Goal: Information Seeking & Learning: Check status

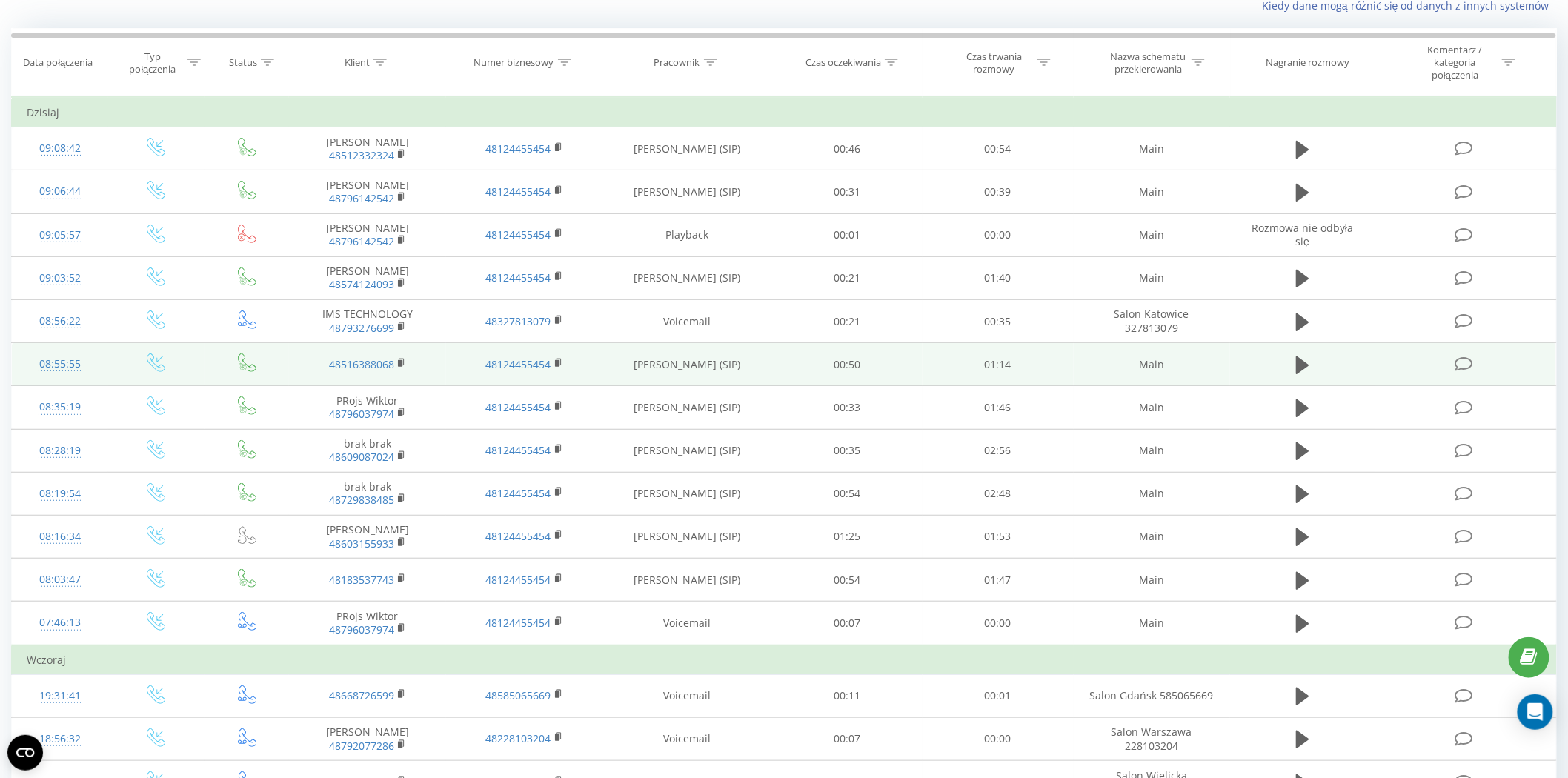
scroll to position [82, 0]
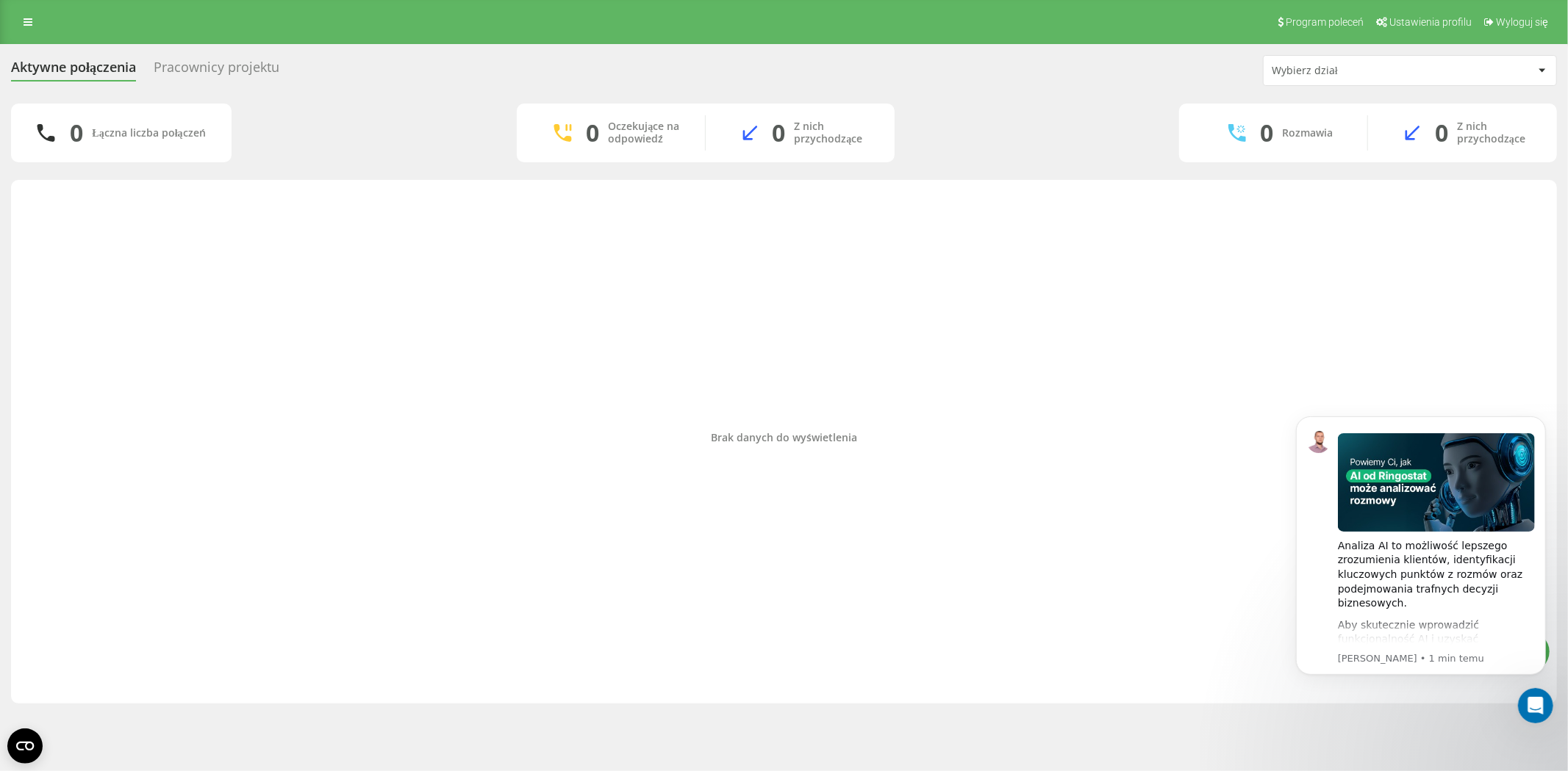
click at [1410, 421] on body "Analiza AI to możliwość lepszego zrozumienia klientów, identyfikacji kluczowych…" at bounding box center [1420, 563] width 282 height 326
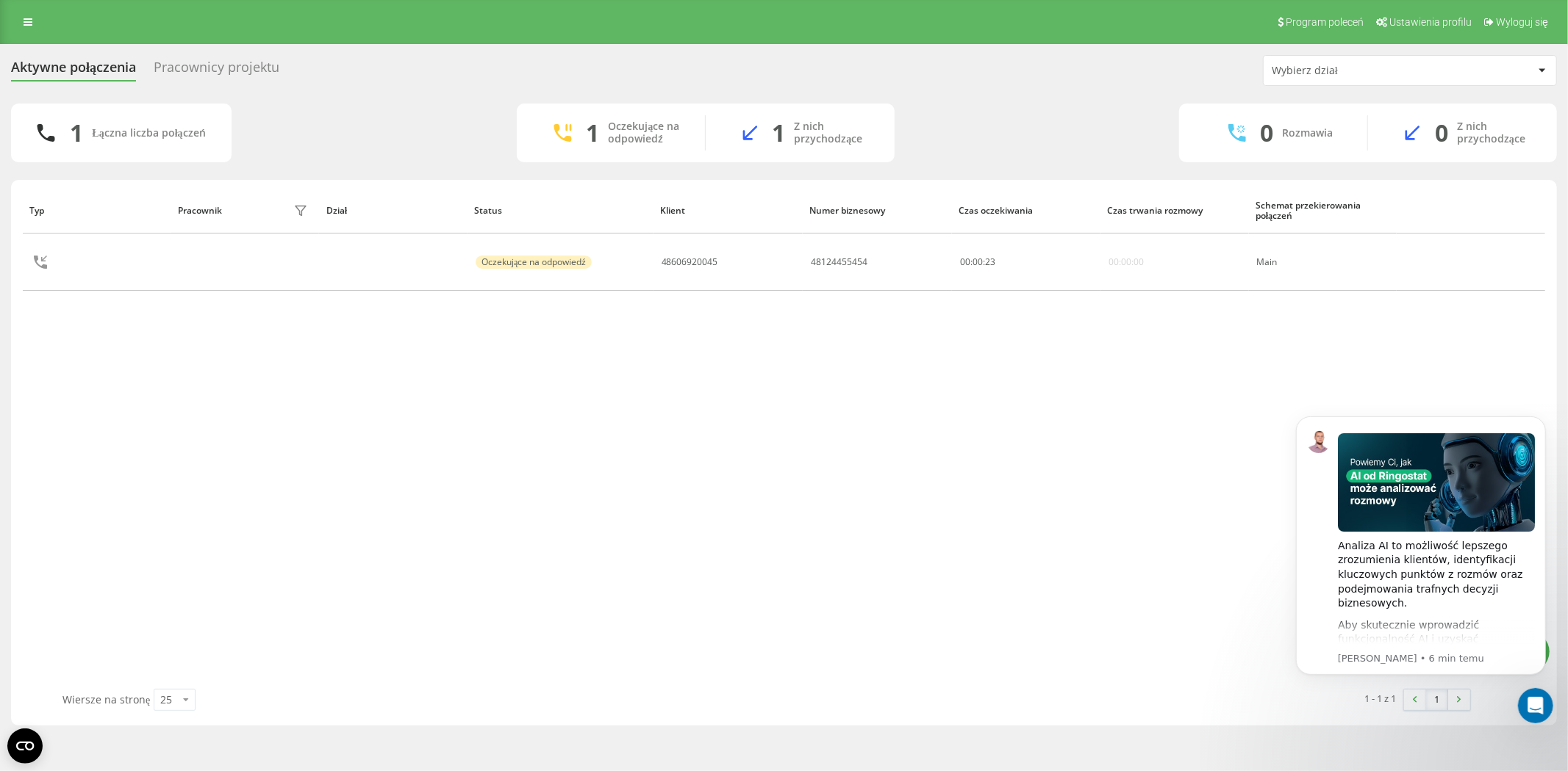
click at [1163, 623] on div "Typ Pracownik filtra Dział Status Klient Numer biznesowy Czas oczekiwania Czas …" at bounding box center [783, 438] width 1522 height 502
click at [1410, 420] on button "Dismiss notification" at bounding box center [1540, 420] width 19 height 19
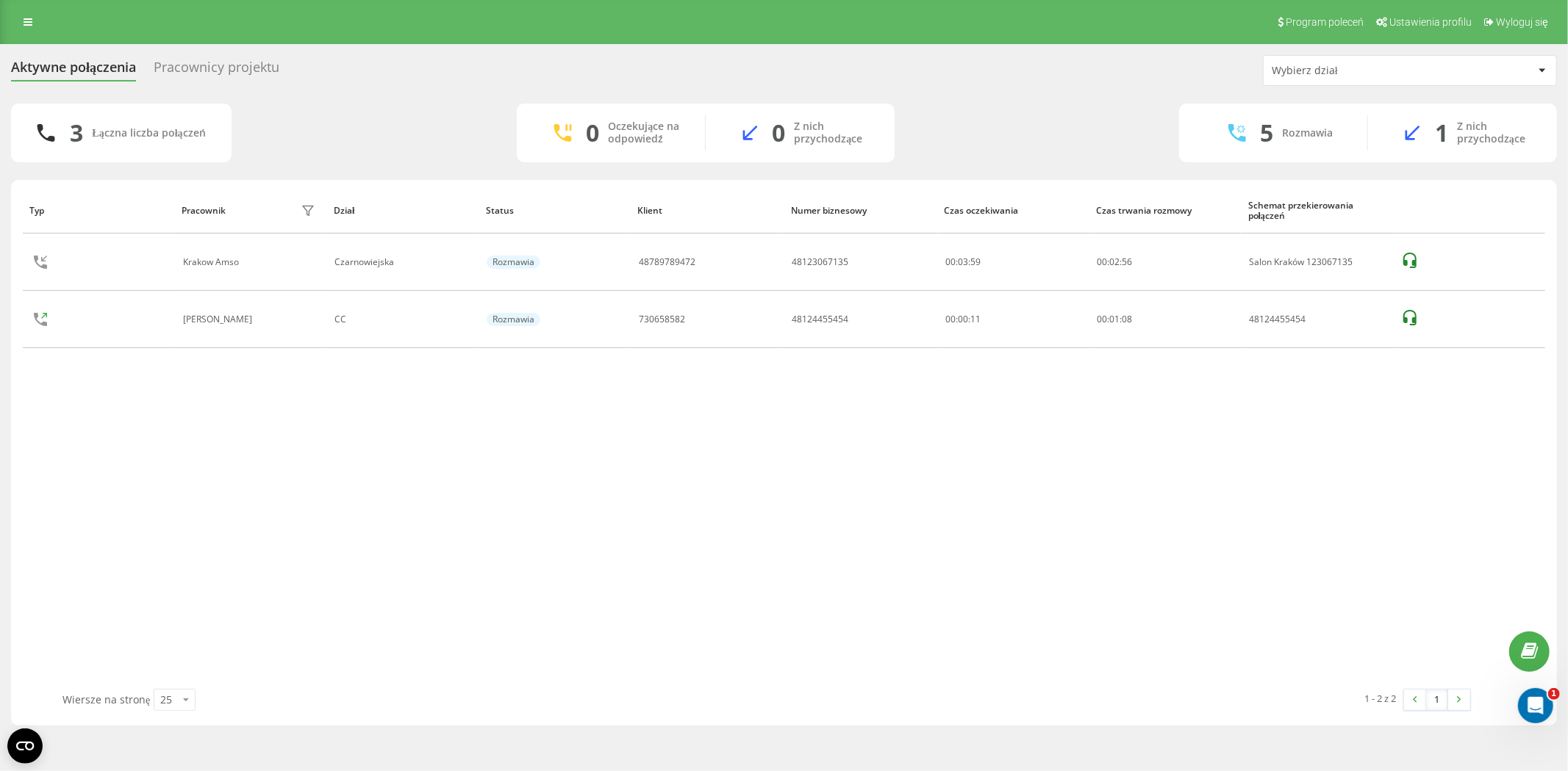
click at [260, 115] on div "3 Łączna liczba połączeń 0 Oczekujące na odpowiedź 0 Z nich przychodzące 5 Rozm…" at bounding box center [783, 132] width 1545 height 59
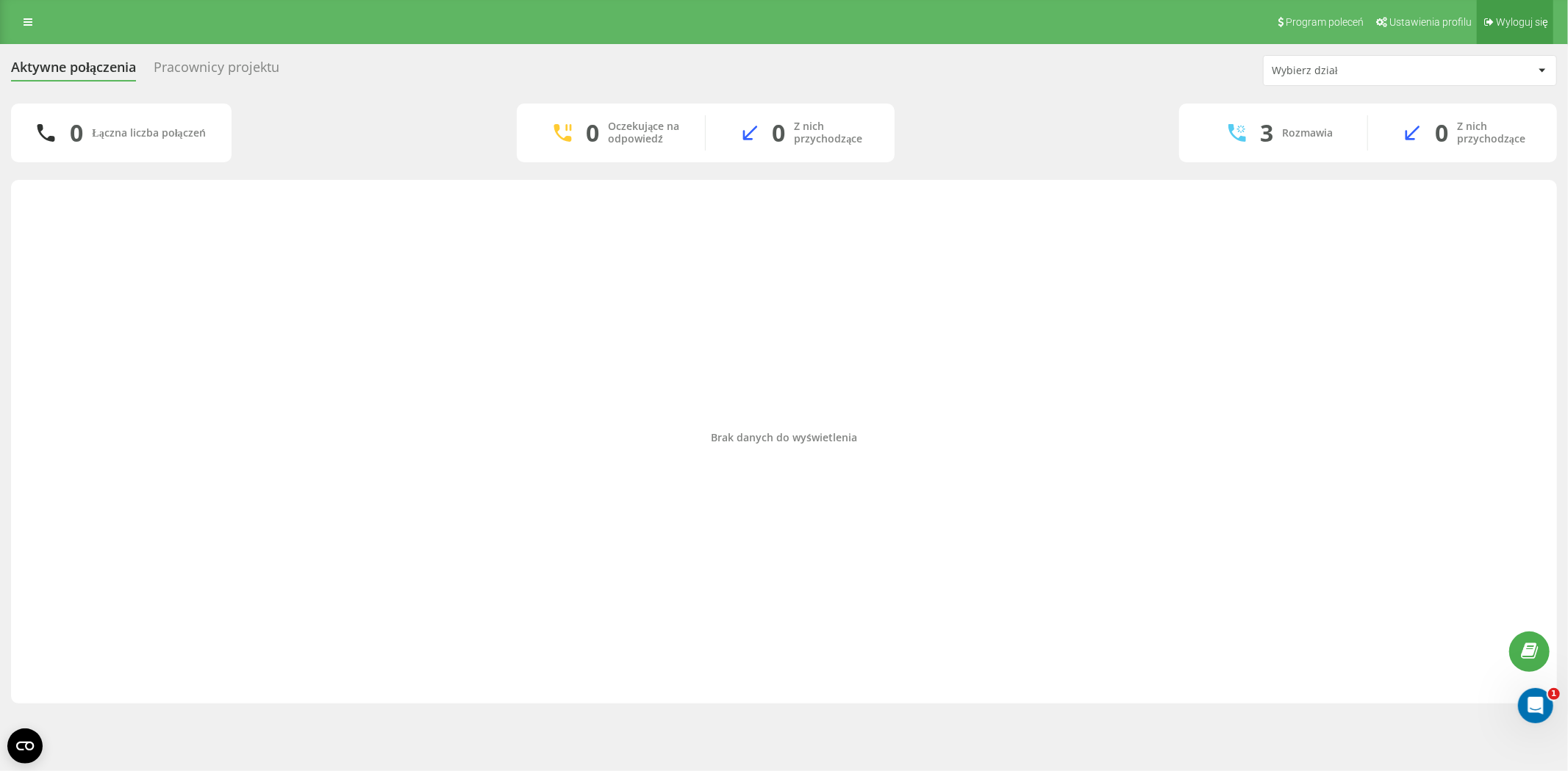
click at [1504, 18] on span "Wyloguj się" at bounding box center [1522, 22] width 53 height 12
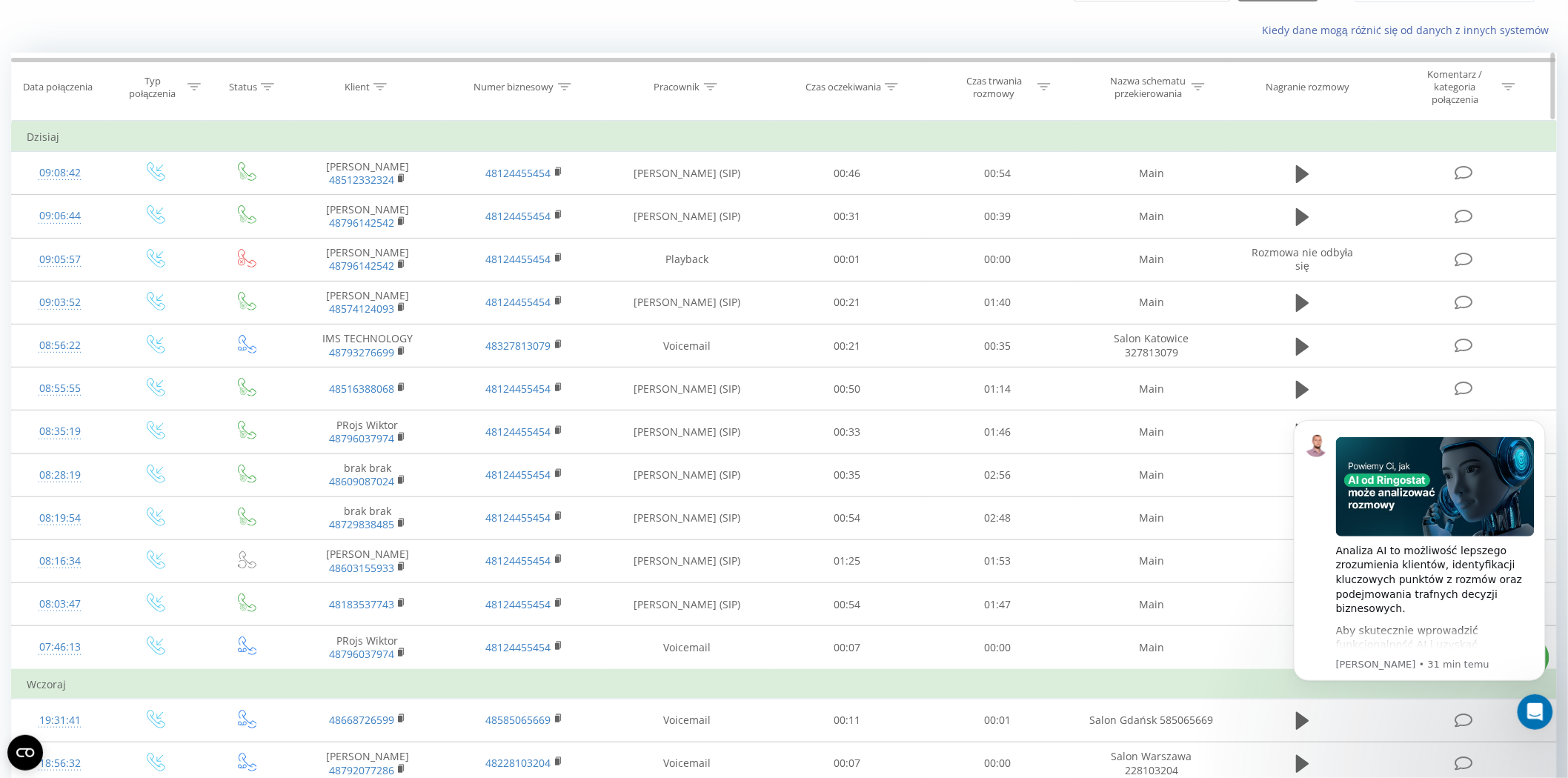
click at [710, 88] on icon at bounding box center [710, 87] width 14 height 7
click at [722, 225] on span "OK" at bounding box center [718, 228] width 41 height 23
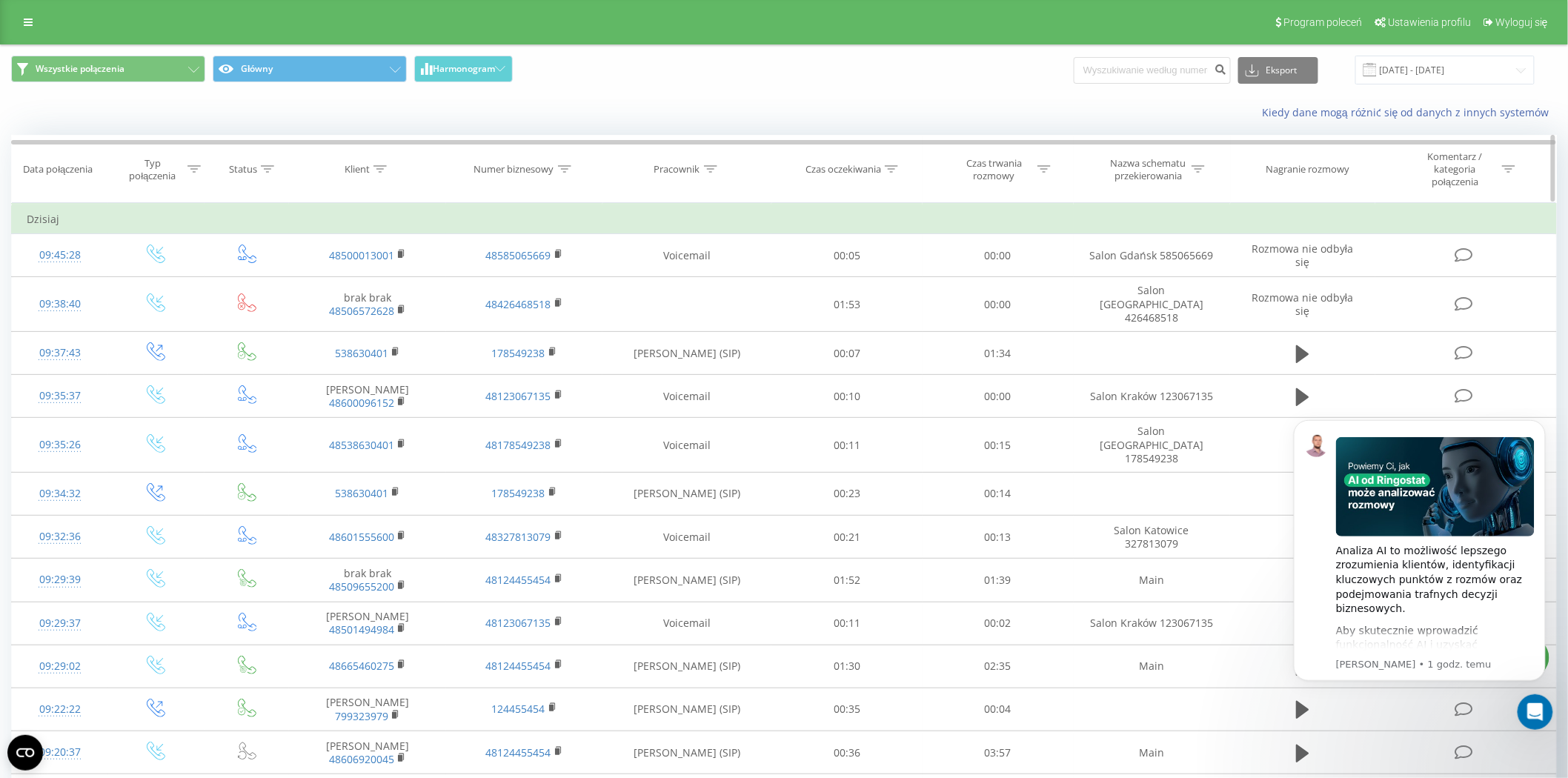
click at [710, 168] on icon at bounding box center [710, 169] width 14 height 7
click at [728, 313] on span "OK" at bounding box center [718, 310] width 41 height 23
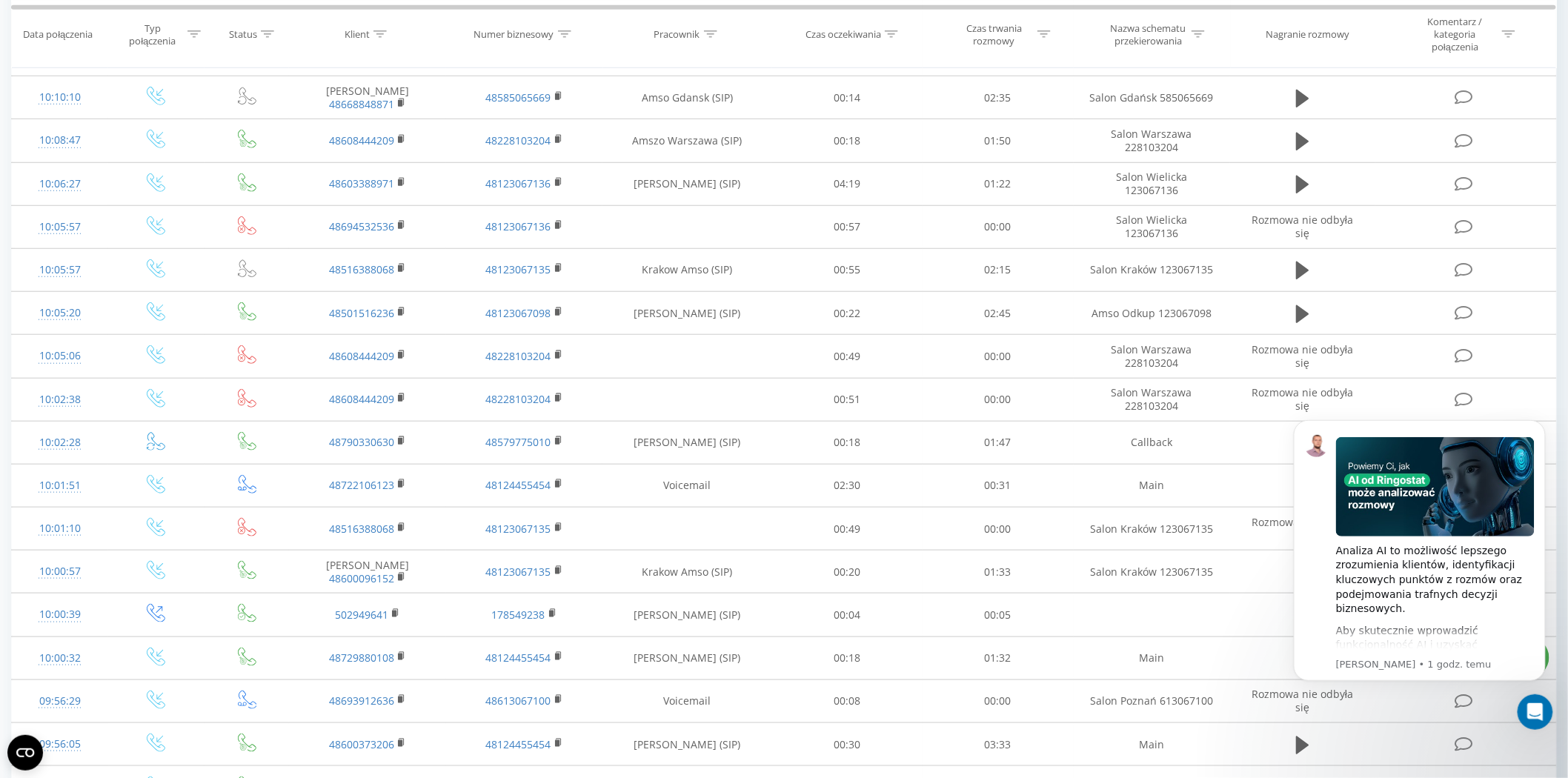
scroll to position [412, 0]
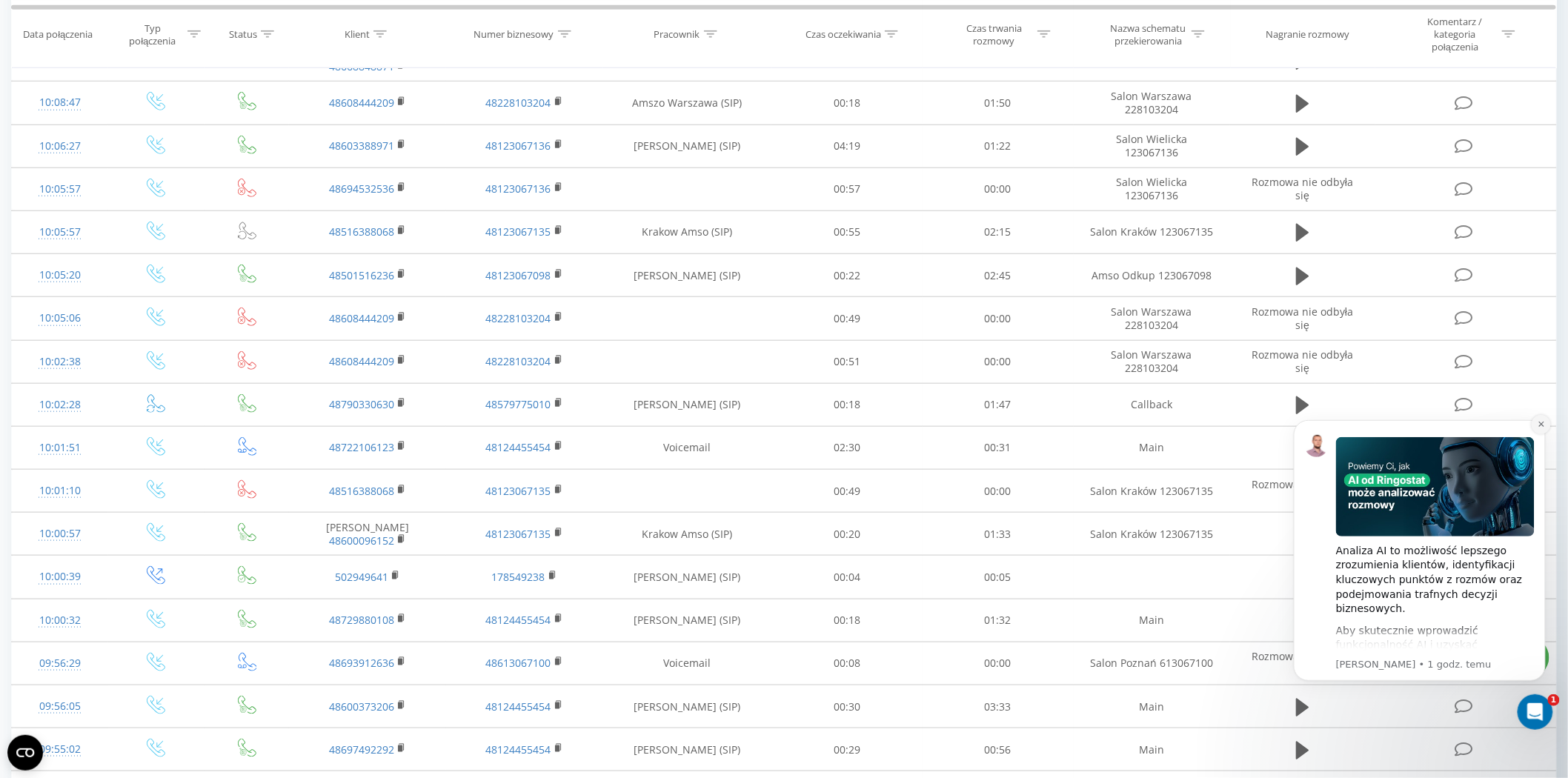
click at [1543, 420] on icon "Dismiss notification" at bounding box center [1541, 424] width 8 height 8
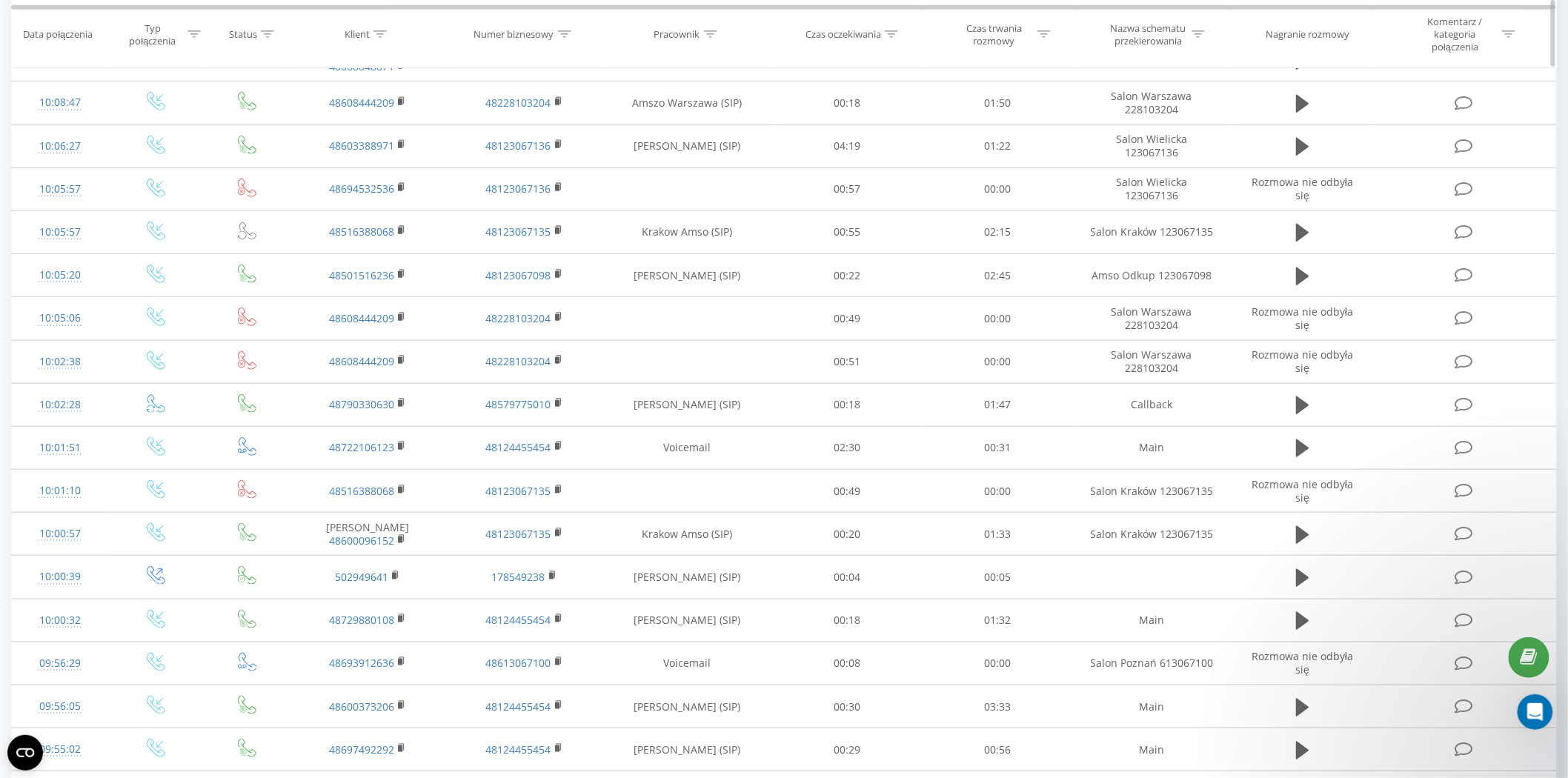
scroll to position [82, 0]
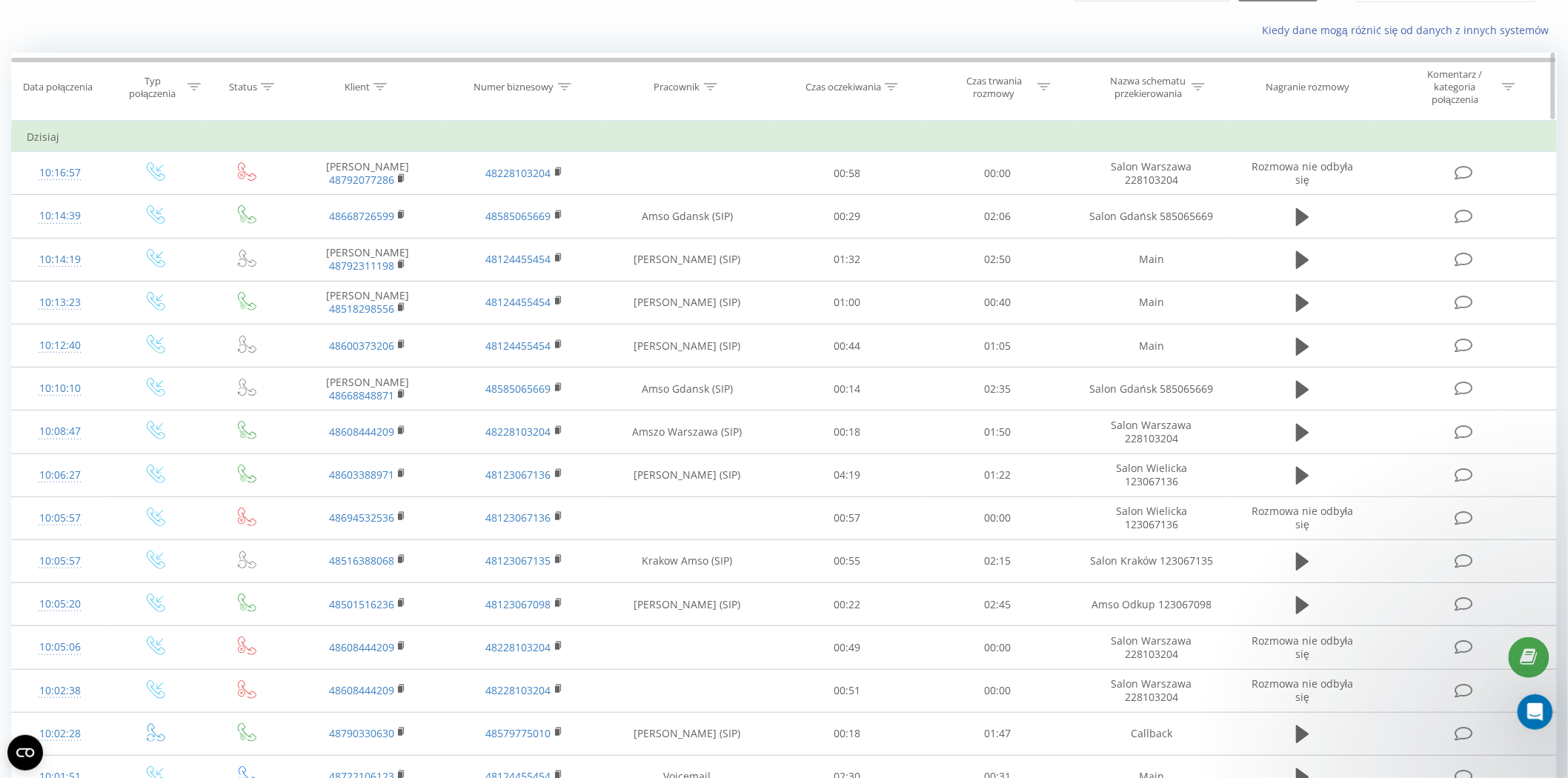
click at [382, 79] on th "Klient" at bounding box center [368, 87] width 157 height 68
click at [380, 86] on icon at bounding box center [380, 87] width 14 height 7
click at [371, 200] on input "text" at bounding box center [367, 200] width 131 height 26
paste input "534 824 826"
click at [399, 235] on span "OK" at bounding box center [398, 228] width 41 height 23
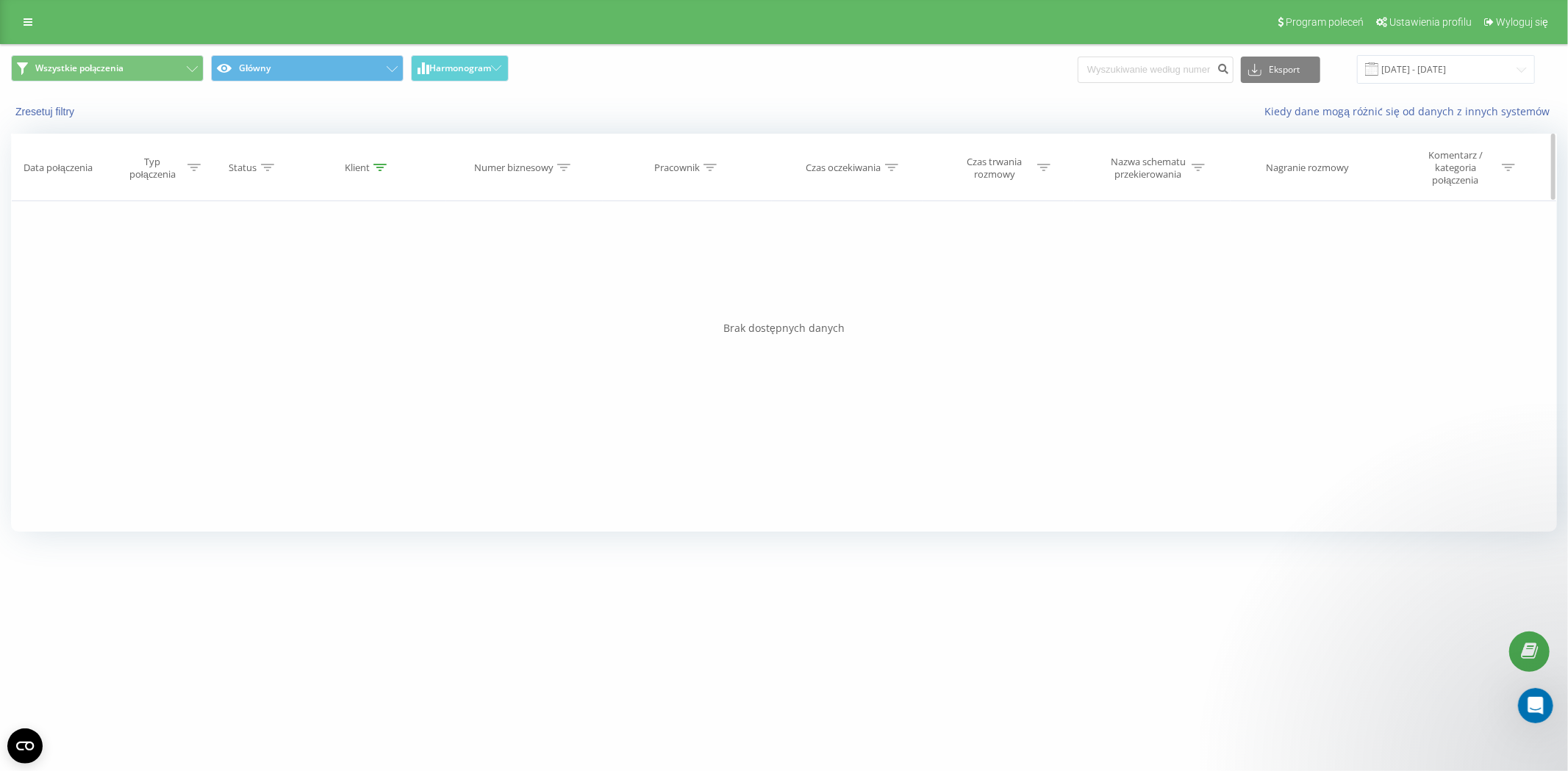
click at [385, 172] on div at bounding box center [379, 168] width 14 height 13
click at [339, 280] on input "534 824 826" at bounding box center [368, 280] width 129 height 25
type input "534824826"
click at [391, 309] on span "OK" at bounding box center [397, 308] width 41 height 23
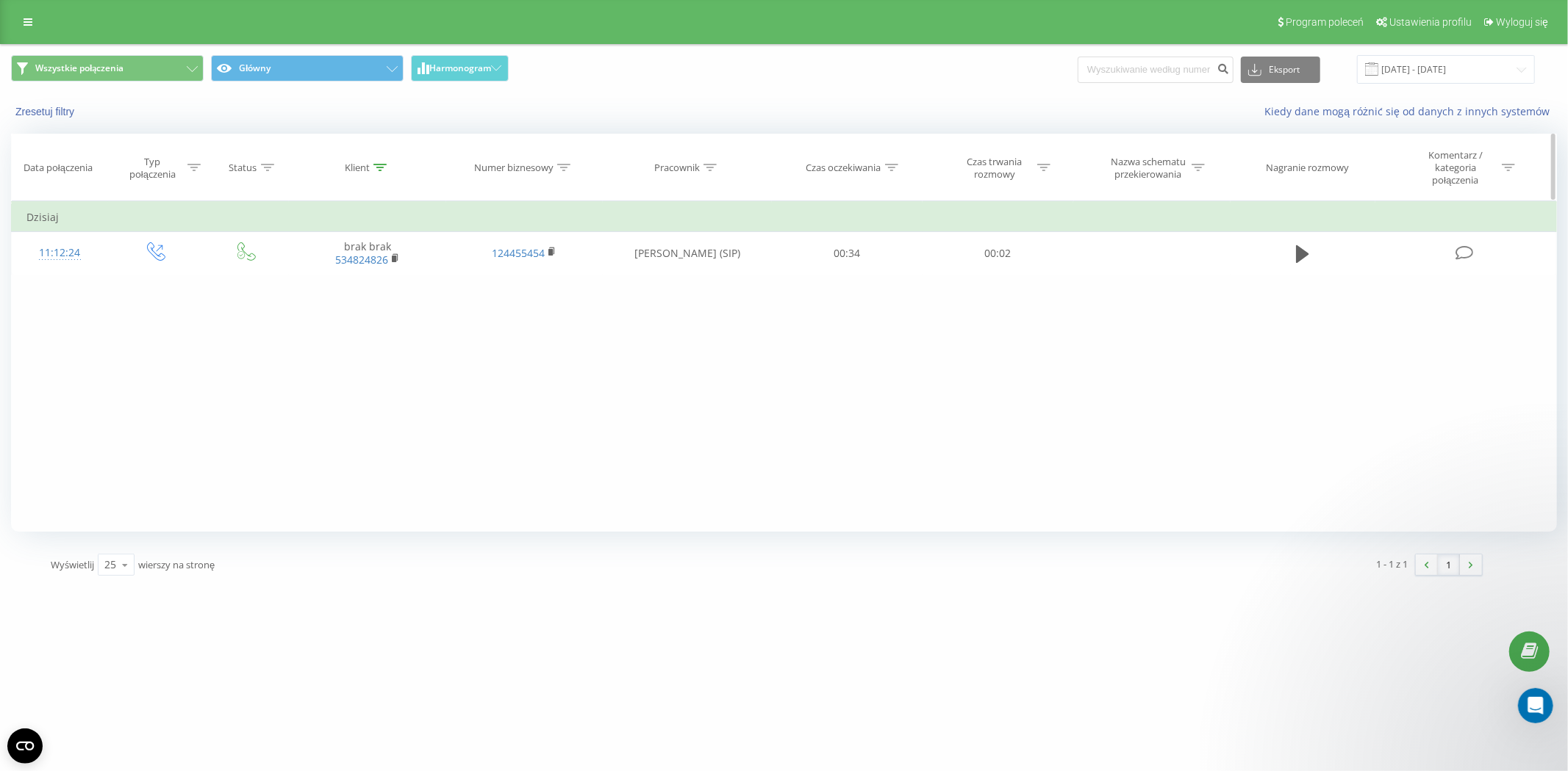
click at [385, 167] on icon at bounding box center [379, 167] width 14 height 7
click at [337, 311] on button "Anuluj" at bounding box center [334, 309] width 62 height 18
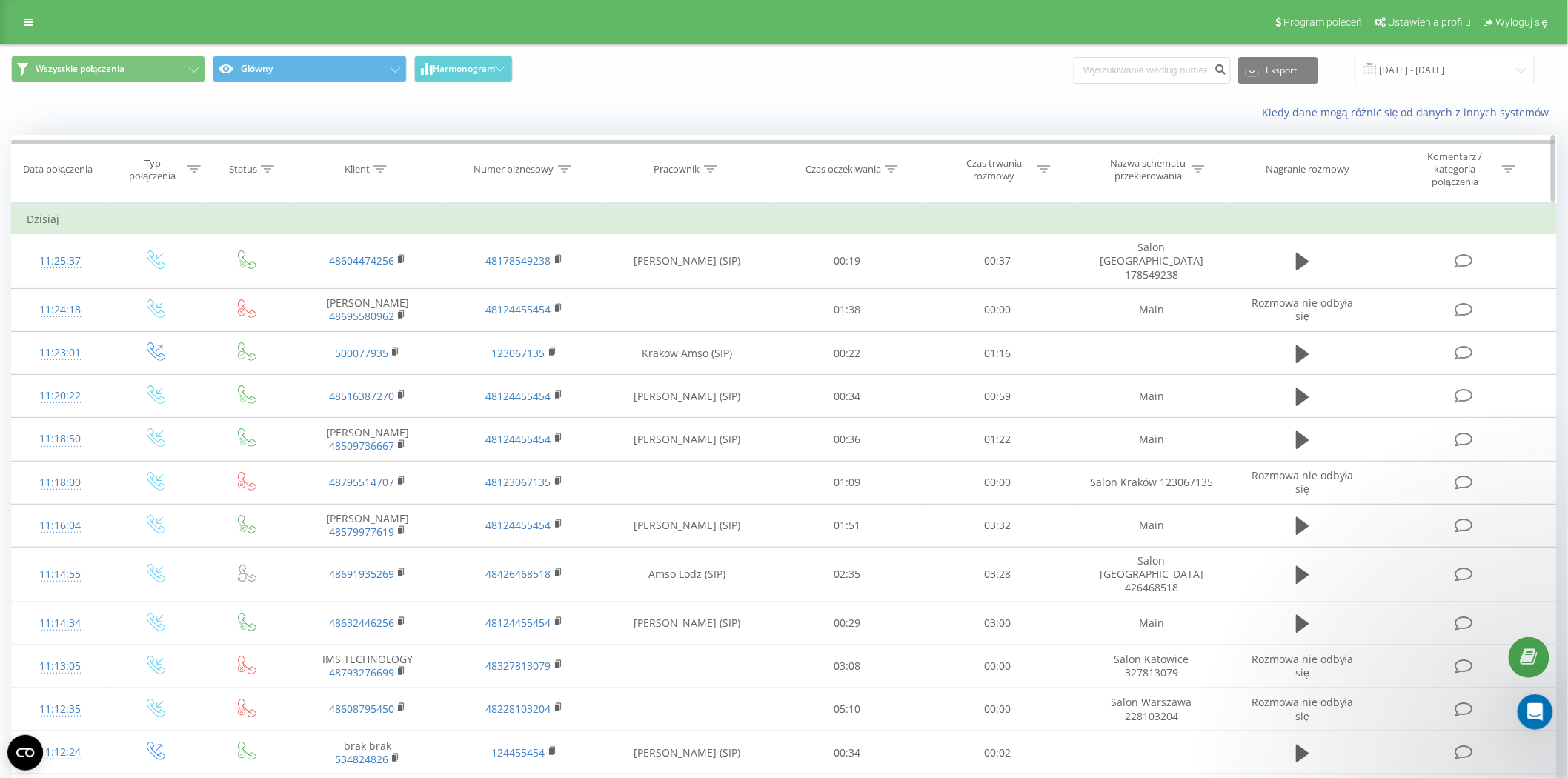
click at [699, 164] on div "Pracownik" at bounding box center [677, 170] width 46 height 13
click at [704, 167] on icon at bounding box center [710, 169] width 14 height 7
click at [706, 168] on icon at bounding box center [710, 169] width 14 height 7
click at [714, 316] on span "OK" at bounding box center [718, 310] width 41 height 23
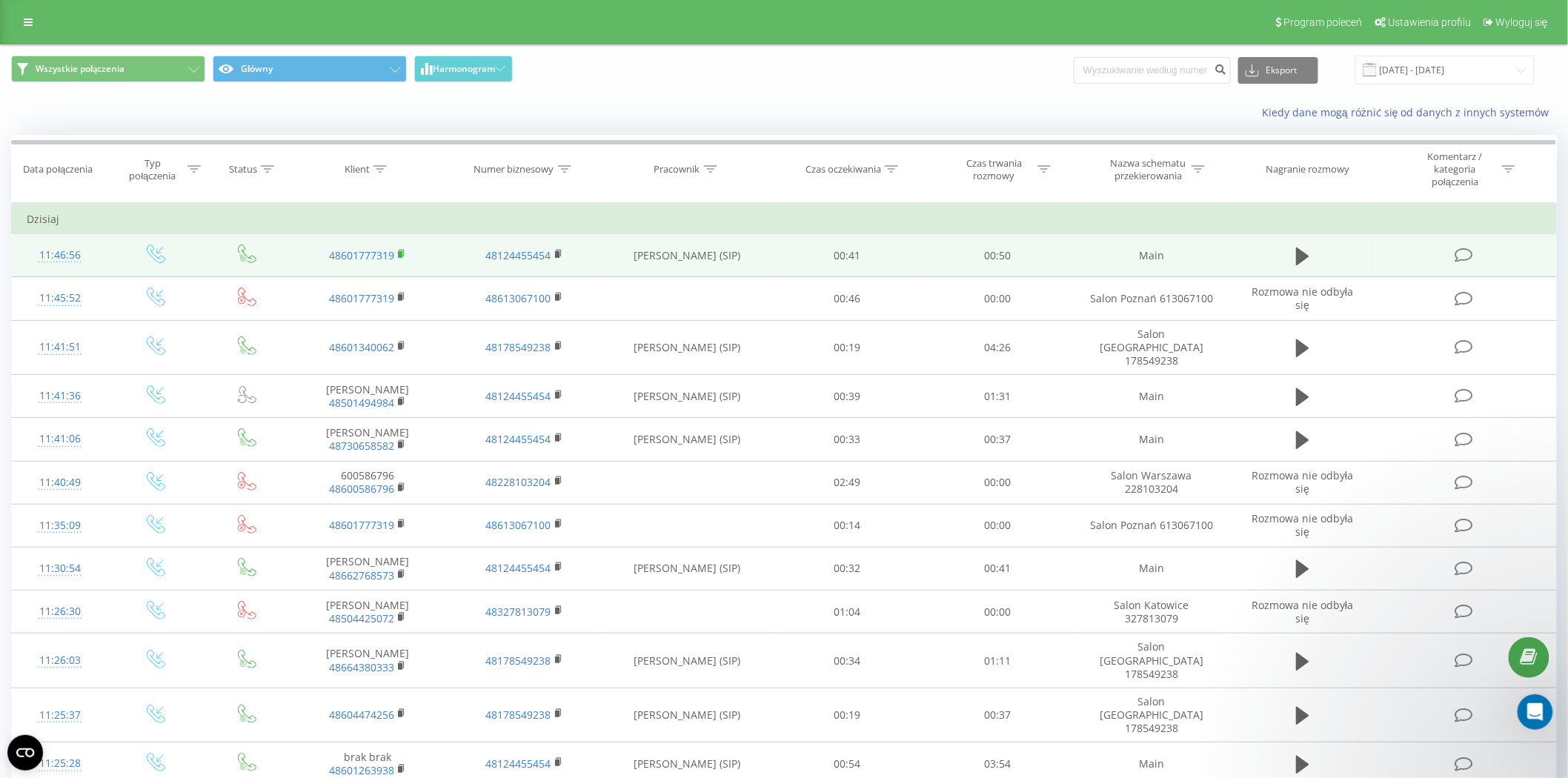
click at [403, 254] on icon at bounding box center [402, 254] width 8 height 10
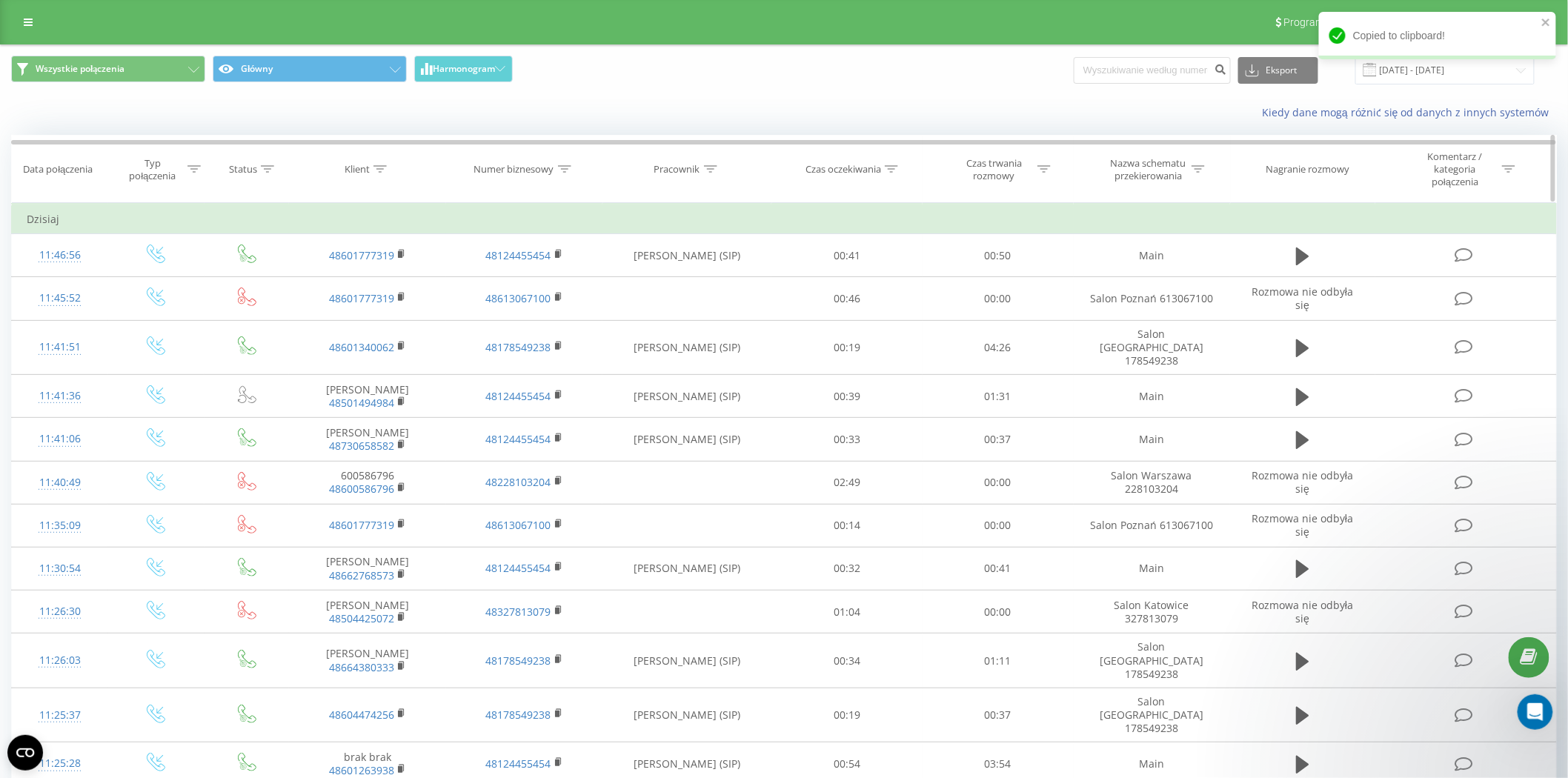
click at [708, 164] on div at bounding box center [710, 170] width 14 height 13
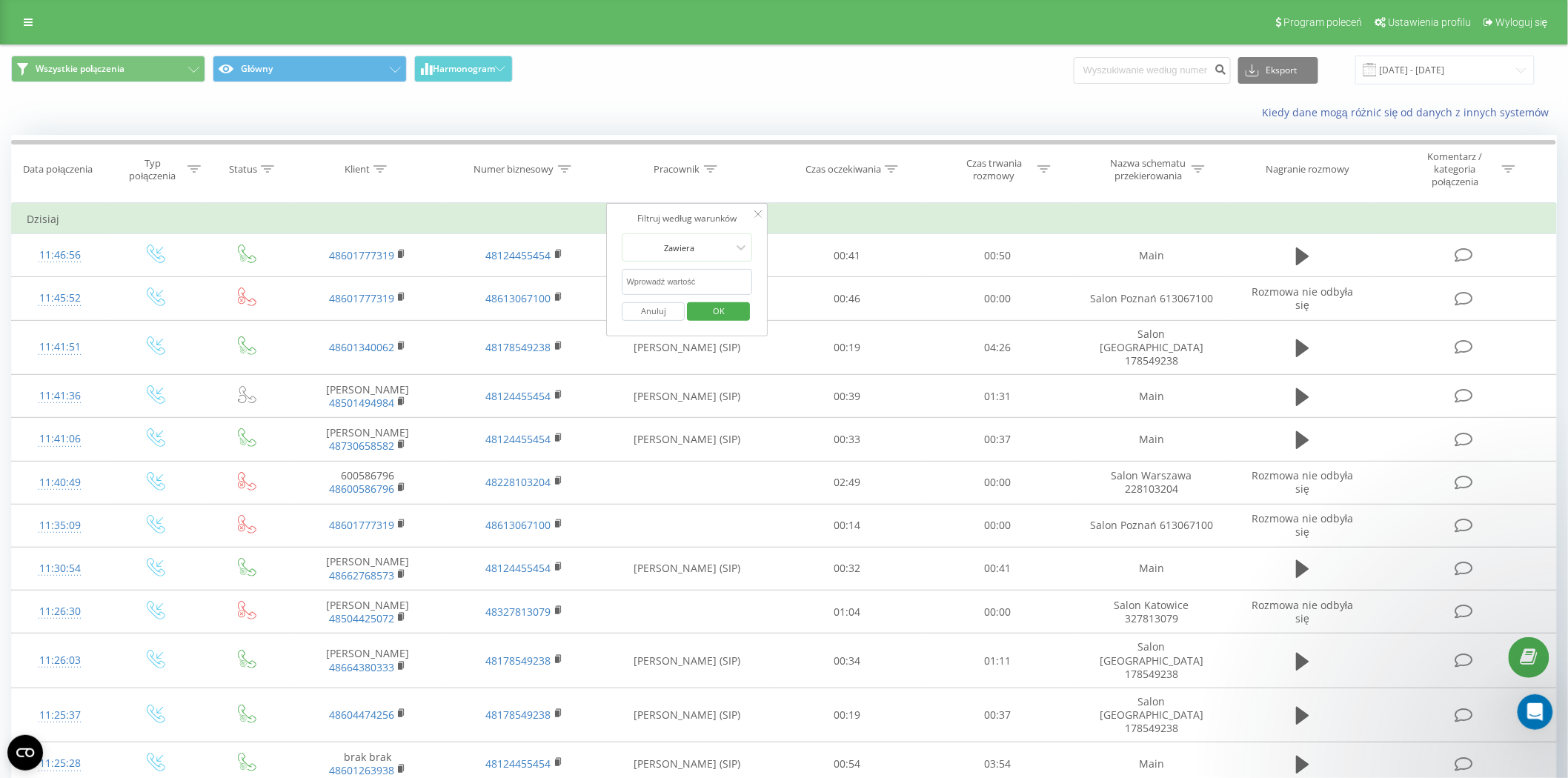
click at [716, 306] on span "OK" at bounding box center [718, 310] width 41 height 23
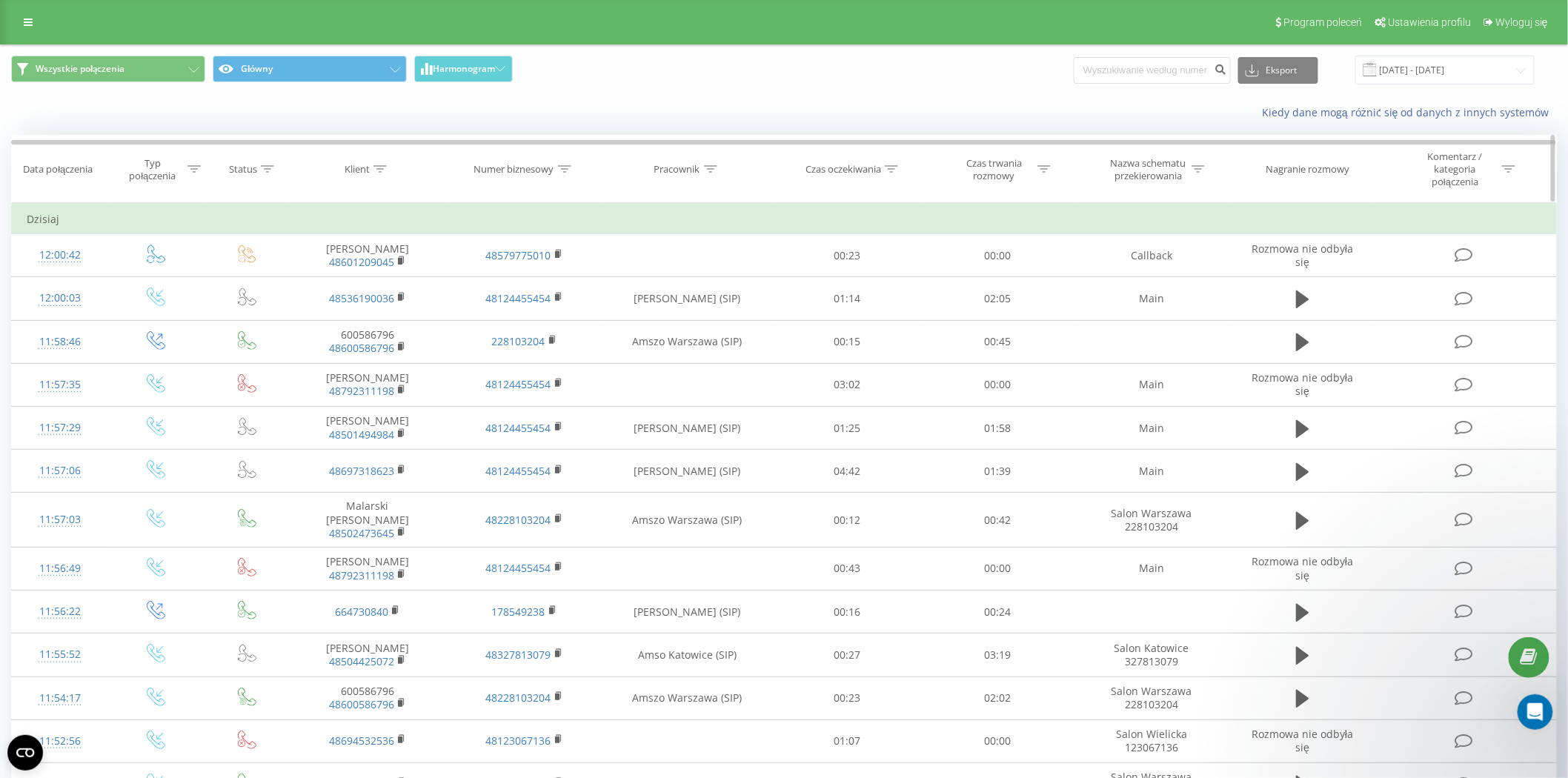
click at [711, 173] on icon at bounding box center [710, 169] width 14 height 7
click at [694, 276] on input "text" at bounding box center [687, 282] width 131 height 26
type input "kwiatek"
click at [719, 317] on span "OK" at bounding box center [718, 310] width 41 height 23
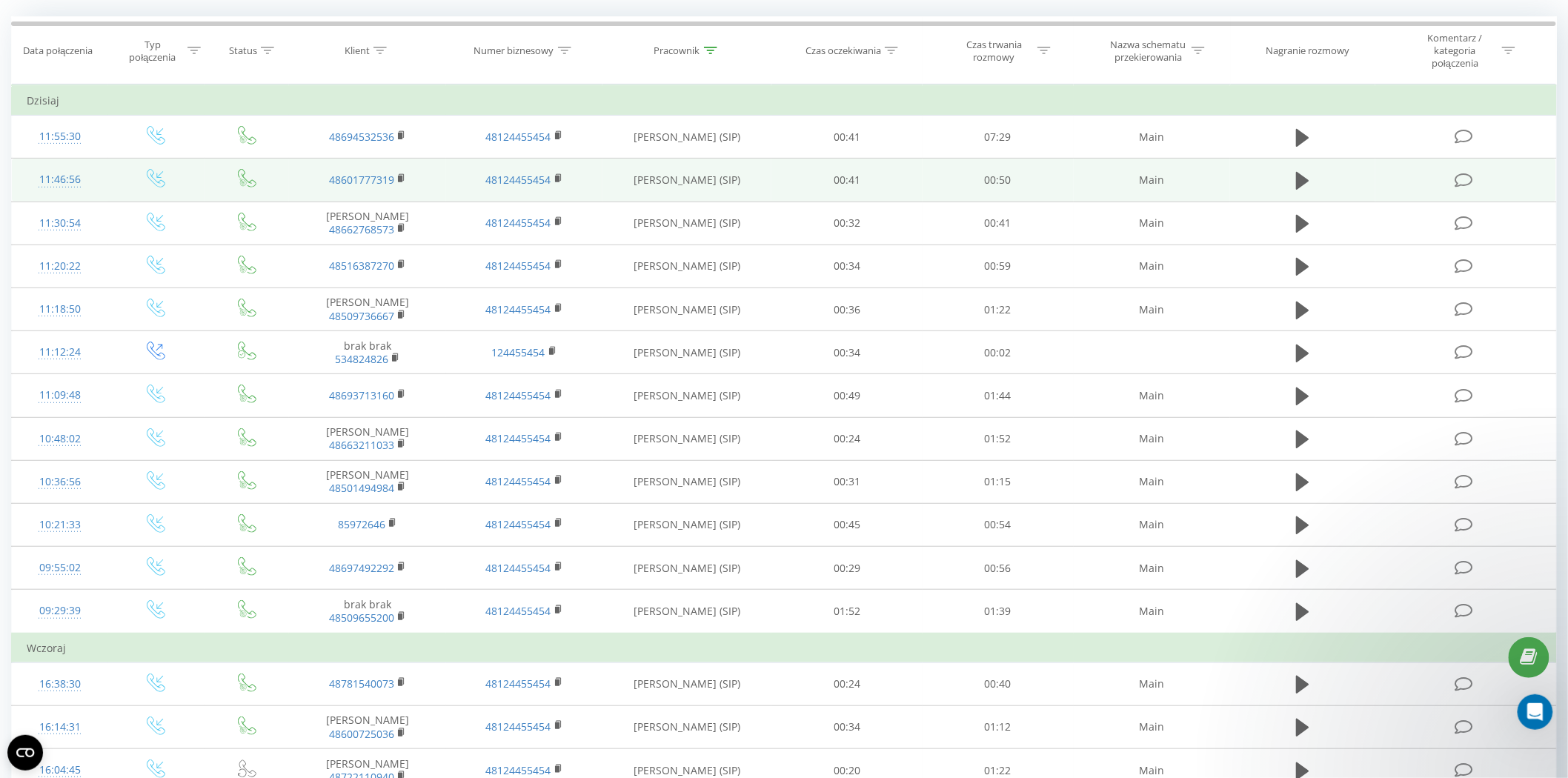
scroll to position [82, 0]
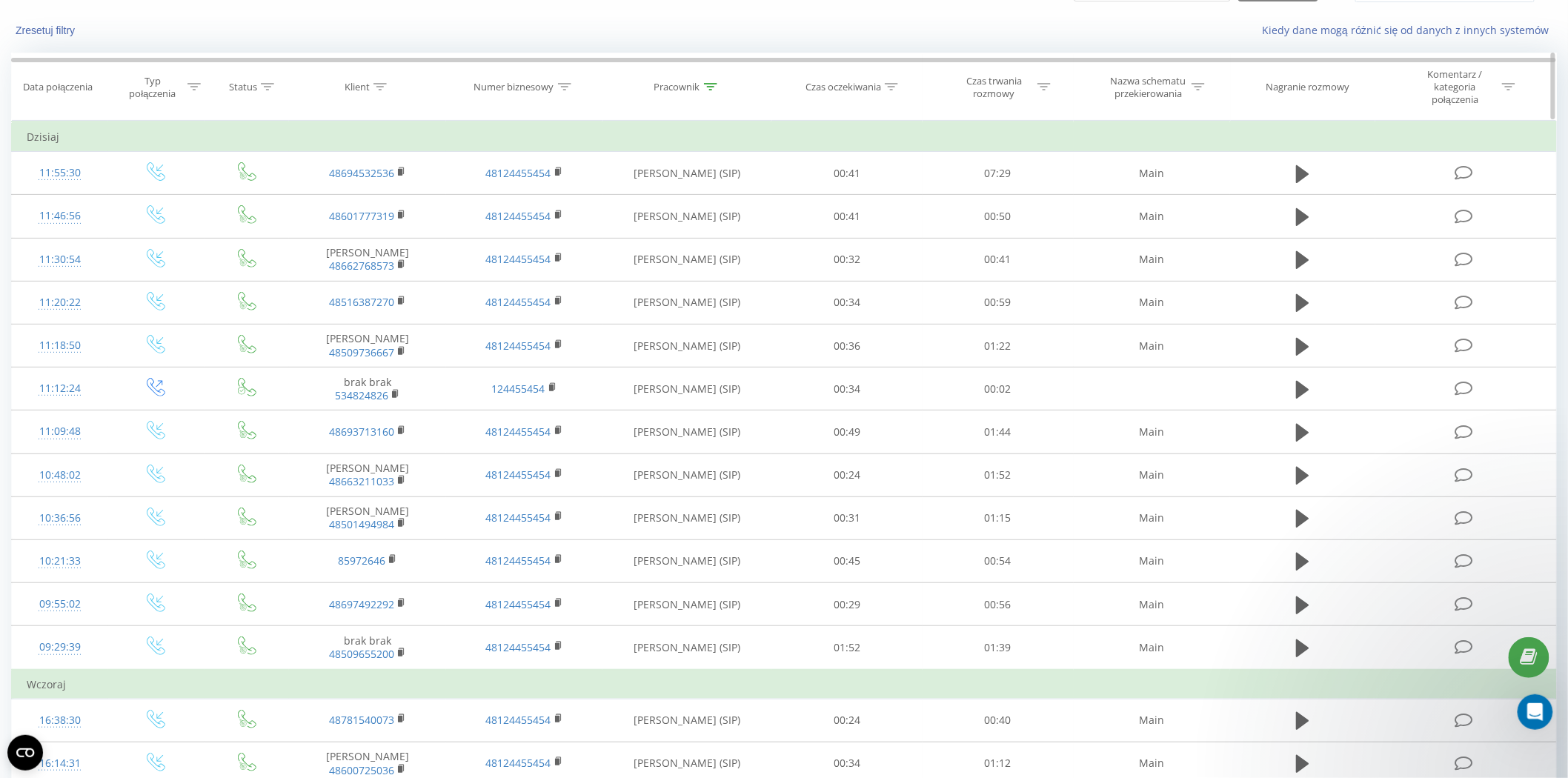
click at [716, 85] on icon at bounding box center [710, 87] width 14 height 7
click at [715, 231] on span "OK" at bounding box center [718, 228] width 41 height 23
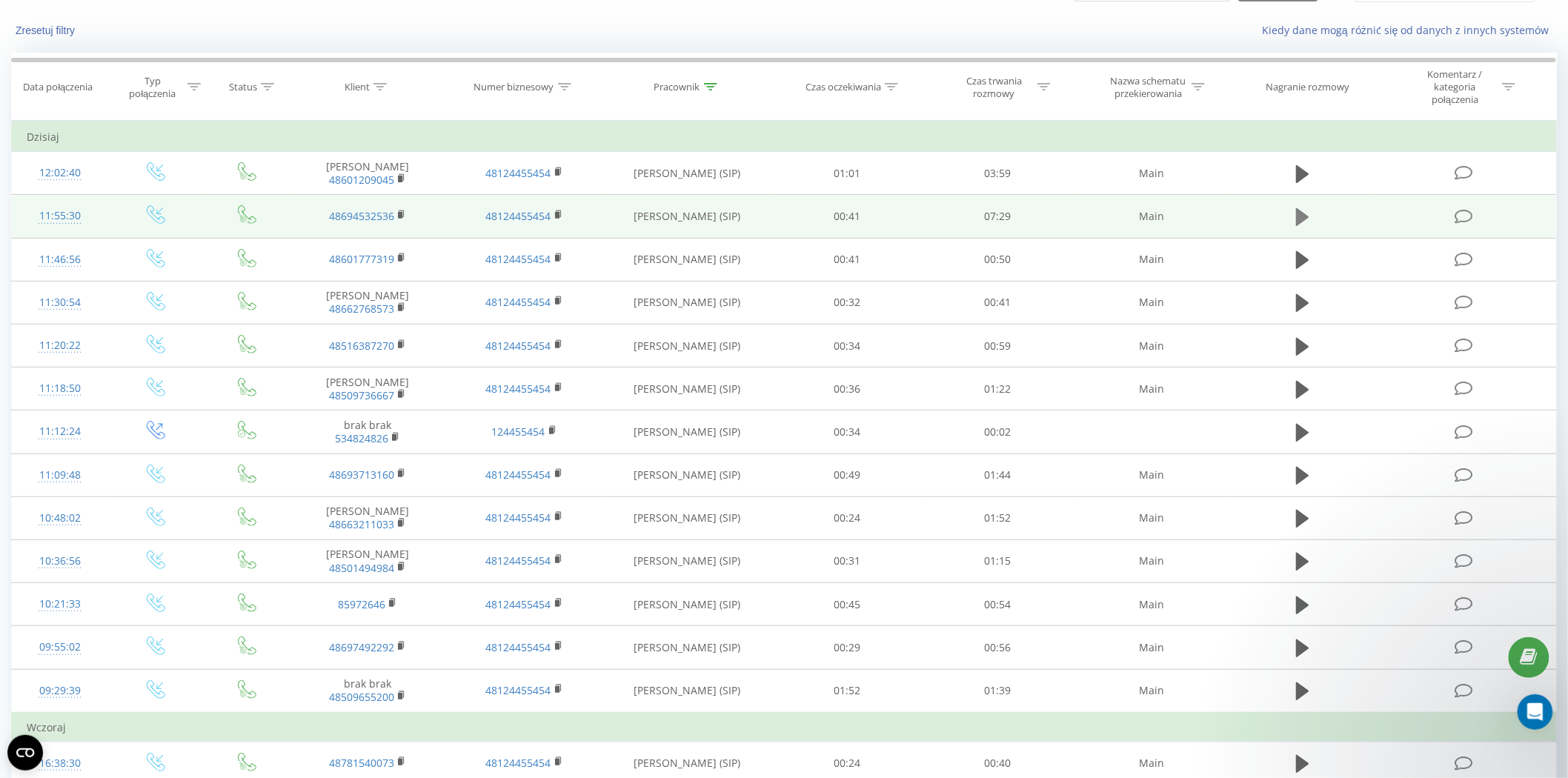
click at [1309, 216] on icon at bounding box center [1302, 216] width 14 height 17
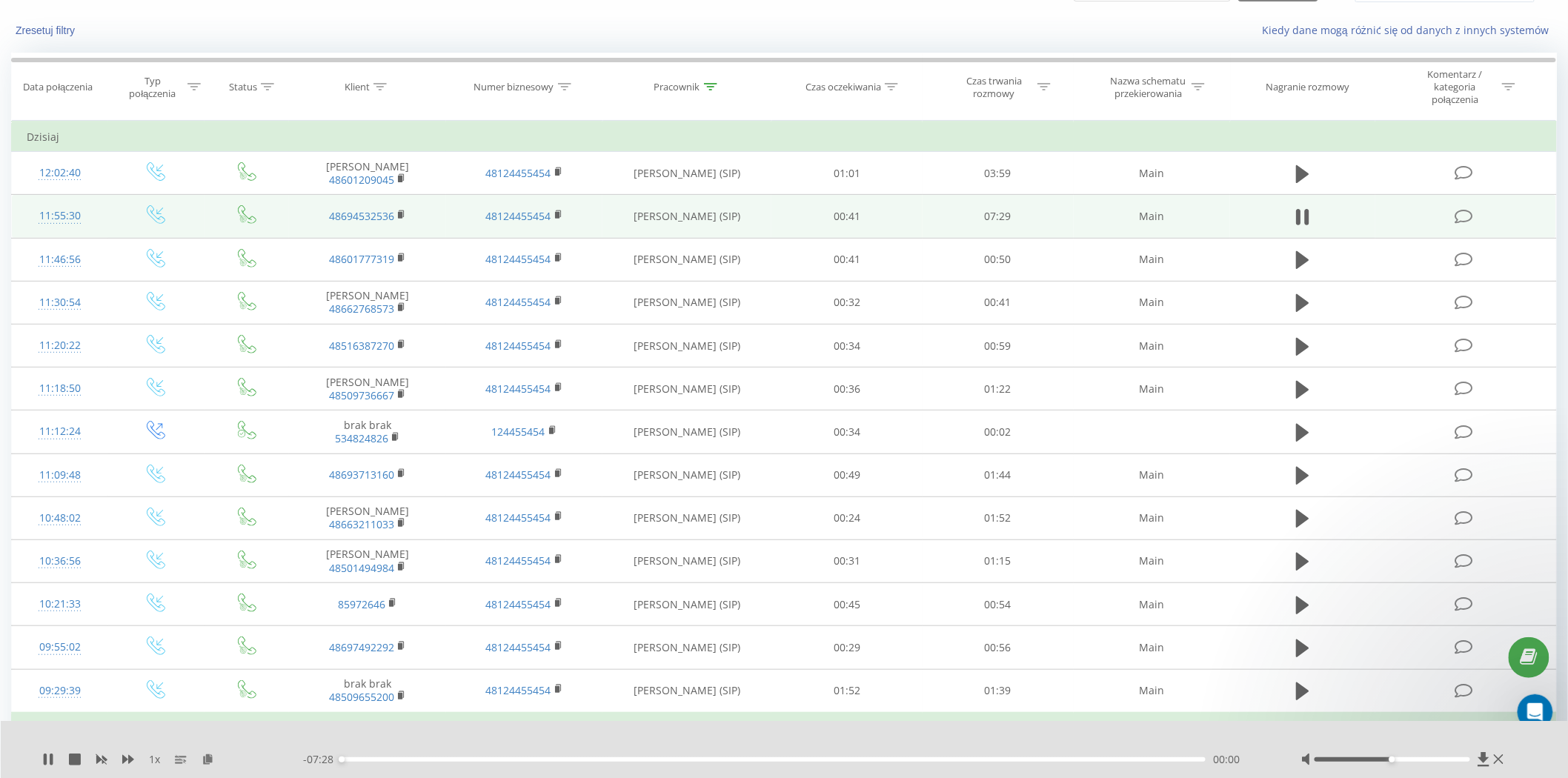
click at [400, 761] on div "00:00" at bounding box center [772, 760] width 864 height 5
click at [463, 759] on div "00:32" at bounding box center [772, 760] width 864 height 5
click at [511, 760] on div "01:04" at bounding box center [772, 760] width 864 height 5
click at [78, 759] on icon at bounding box center [75, 760] width 12 height 12
click at [402, 217] on icon at bounding box center [402, 215] width 8 height 10
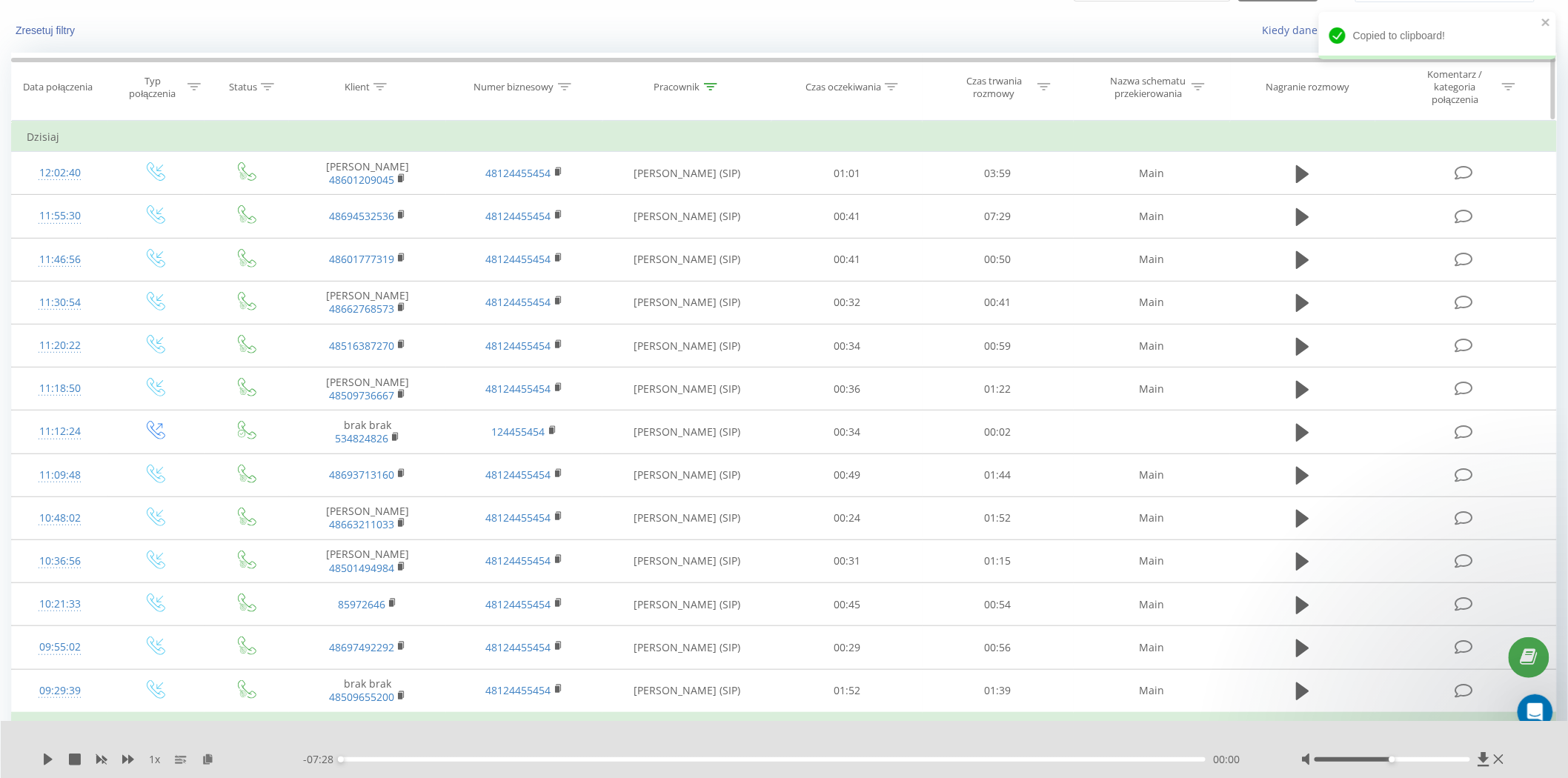
drag, startPoint x: 725, startPoint y: 86, endPoint x: 707, endPoint y: 86, distance: 18.0
click at [725, 86] on div "Pracownik" at bounding box center [687, 87] width 169 height 13
click at [650, 234] on button "Anuluj" at bounding box center [653, 229] width 63 height 18
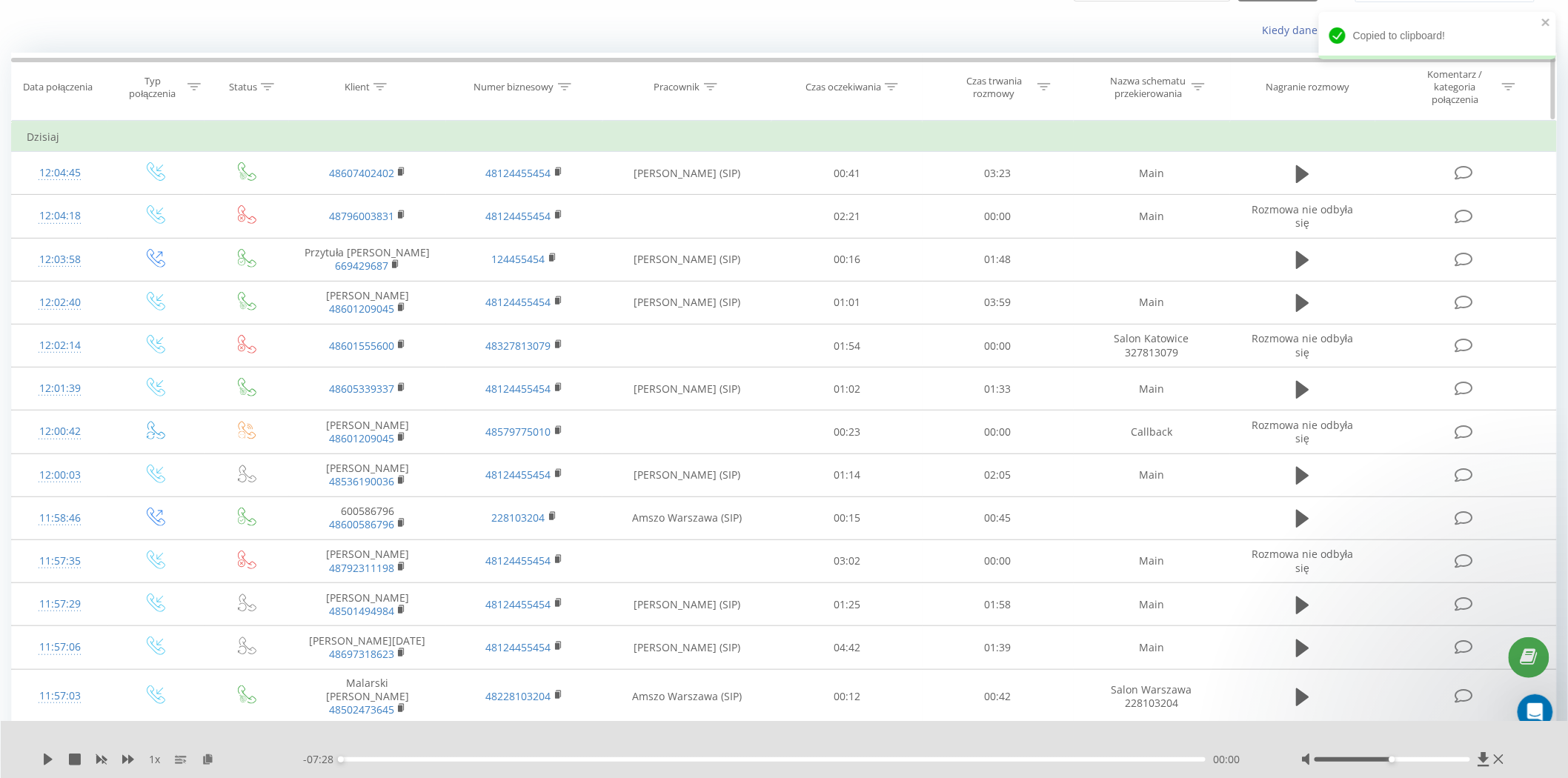
click at [385, 85] on icon at bounding box center [380, 87] width 14 height 7
click at [378, 198] on input "text" at bounding box center [367, 200] width 131 height 26
paste input "722110940"
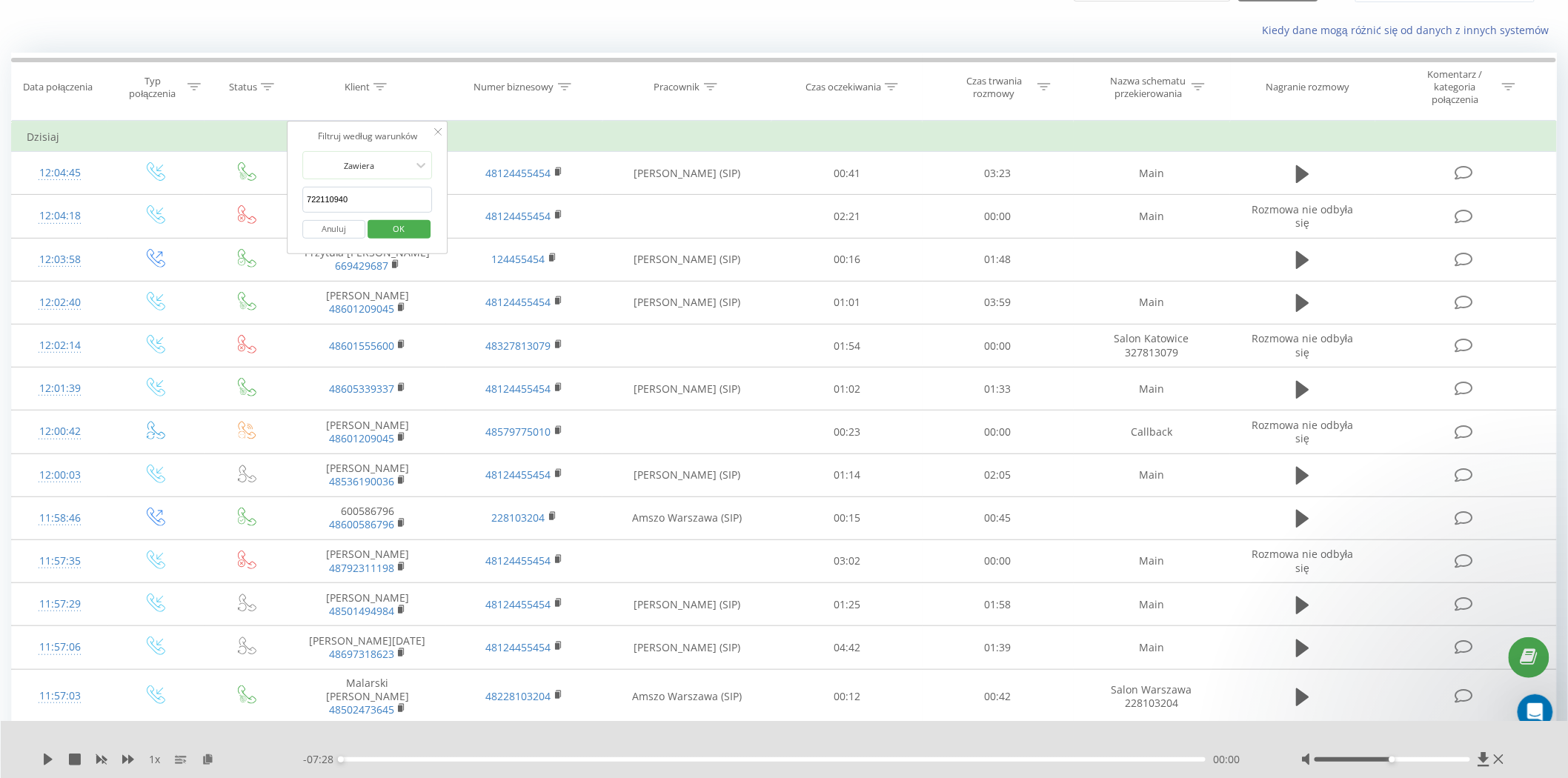
type input "722110940"
click at [392, 226] on span "OK" at bounding box center [398, 228] width 41 height 23
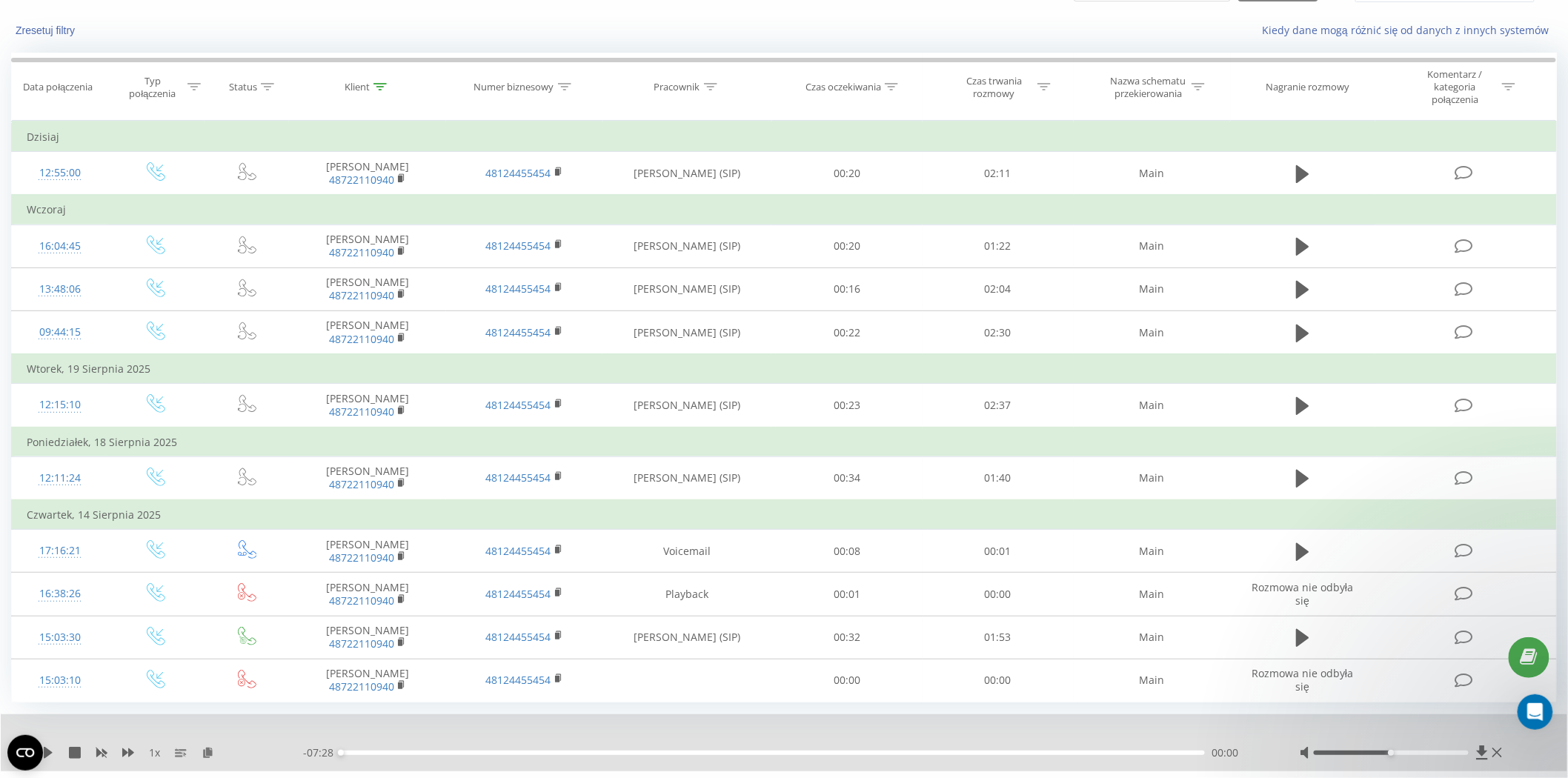
scroll to position [60, 0]
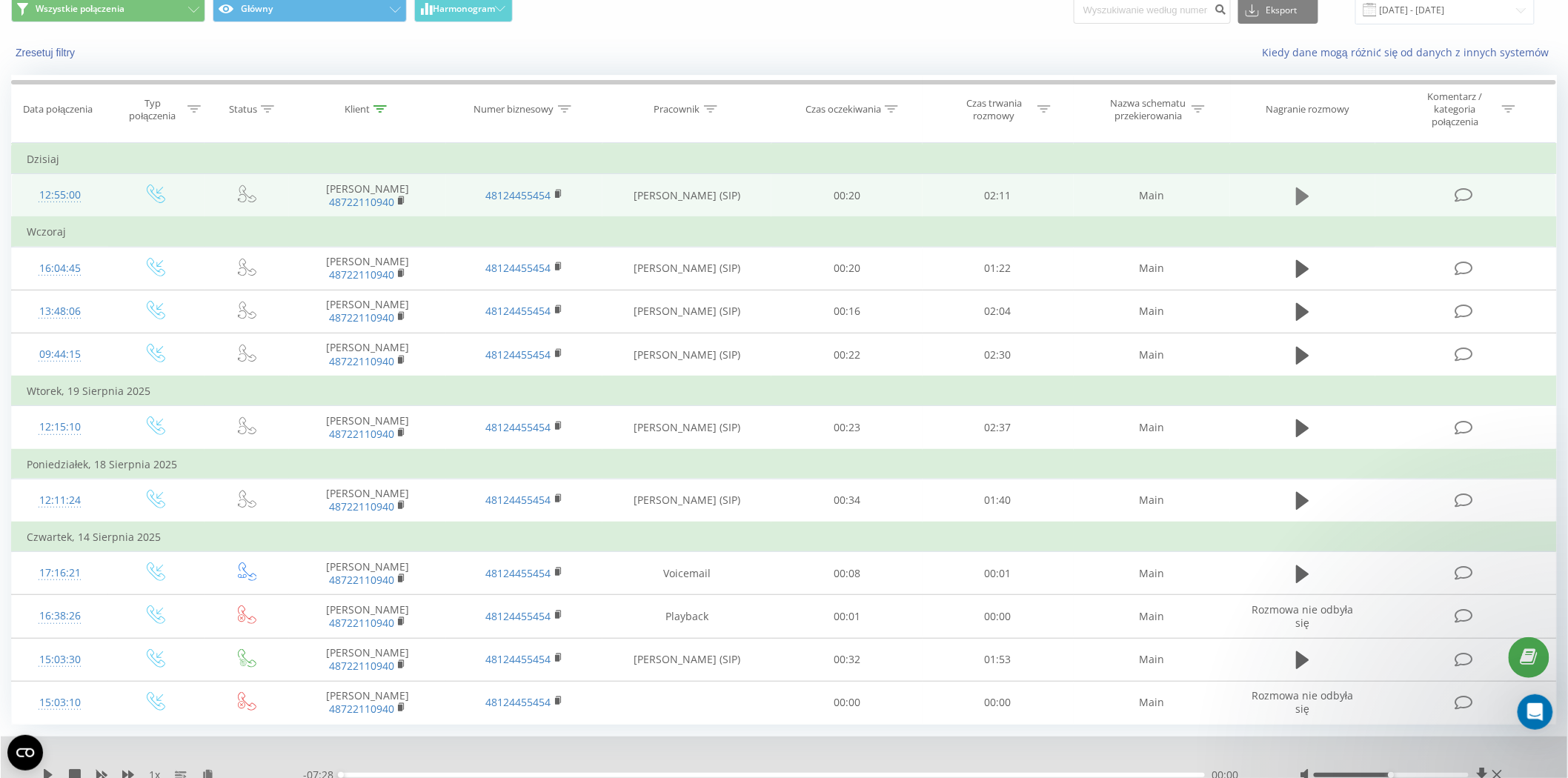
click at [1306, 190] on icon at bounding box center [1302, 196] width 14 height 21
click at [1297, 194] on icon at bounding box center [1302, 196] width 14 height 21
click at [1306, 195] on icon at bounding box center [1302, 195] width 14 height 17
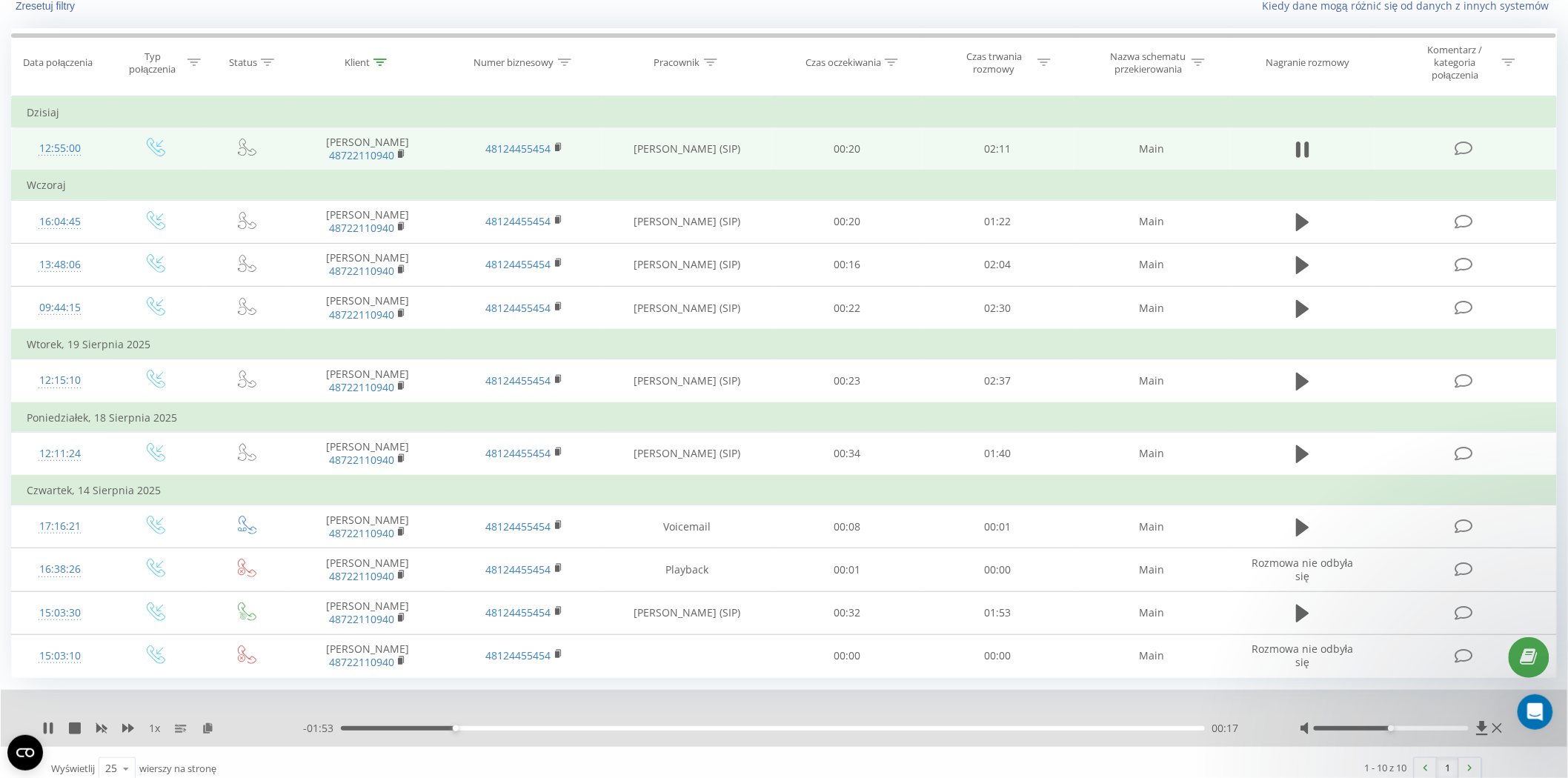
scroll to position [116, 0]
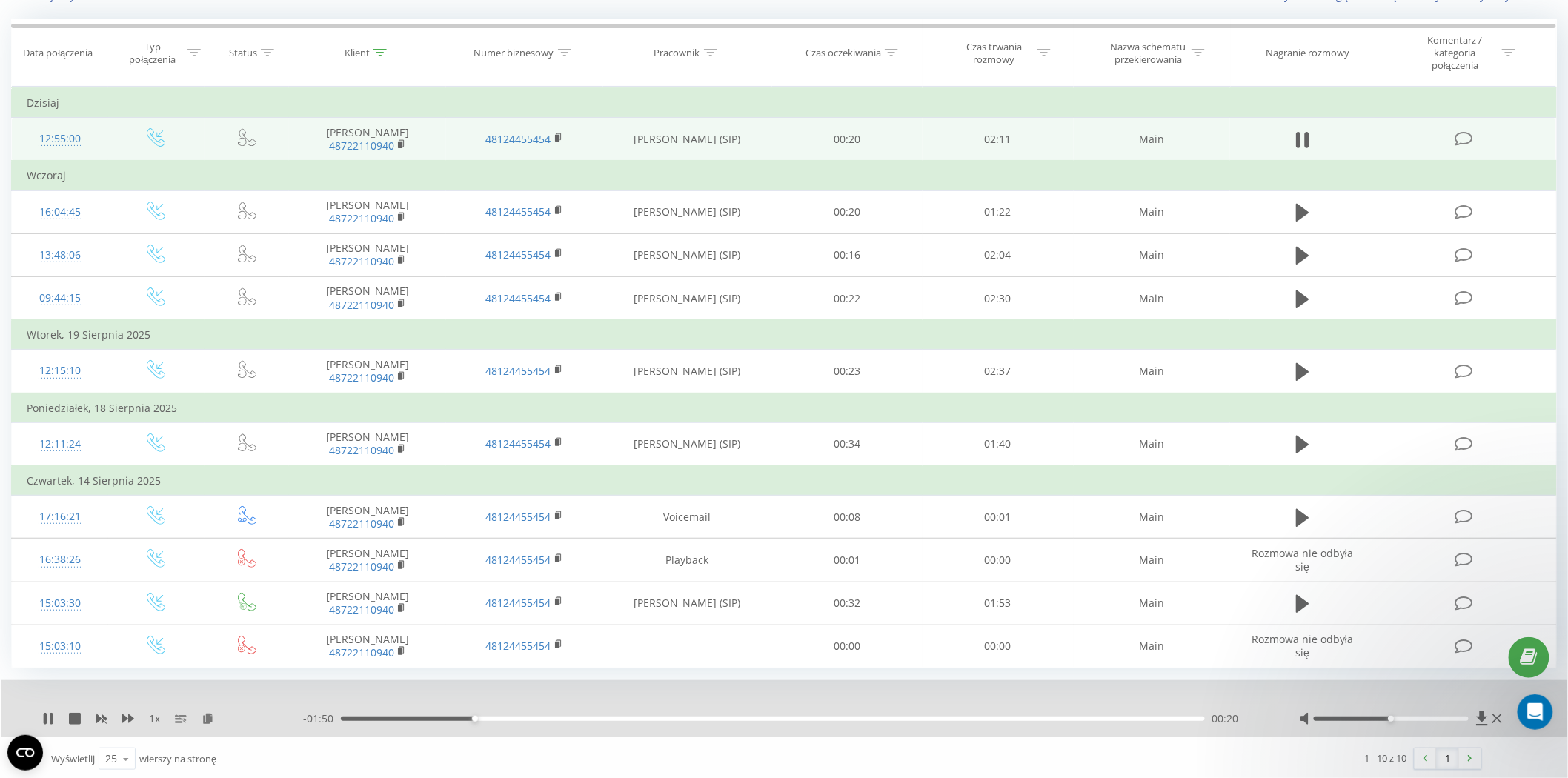
click at [513, 717] on div "00:20" at bounding box center [772, 719] width 864 height 5
drag, startPoint x: 549, startPoint y: 716, endPoint x: 564, endPoint y: 716, distance: 15.0
click at [551, 717] on div "00:26" at bounding box center [772, 719] width 864 height 5
click at [586, 717] on div "00:32" at bounding box center [772, 719] width 864 height 5
click at [621, 717] on div "00:38" at bounding box center [772, 719] width 864 height 5
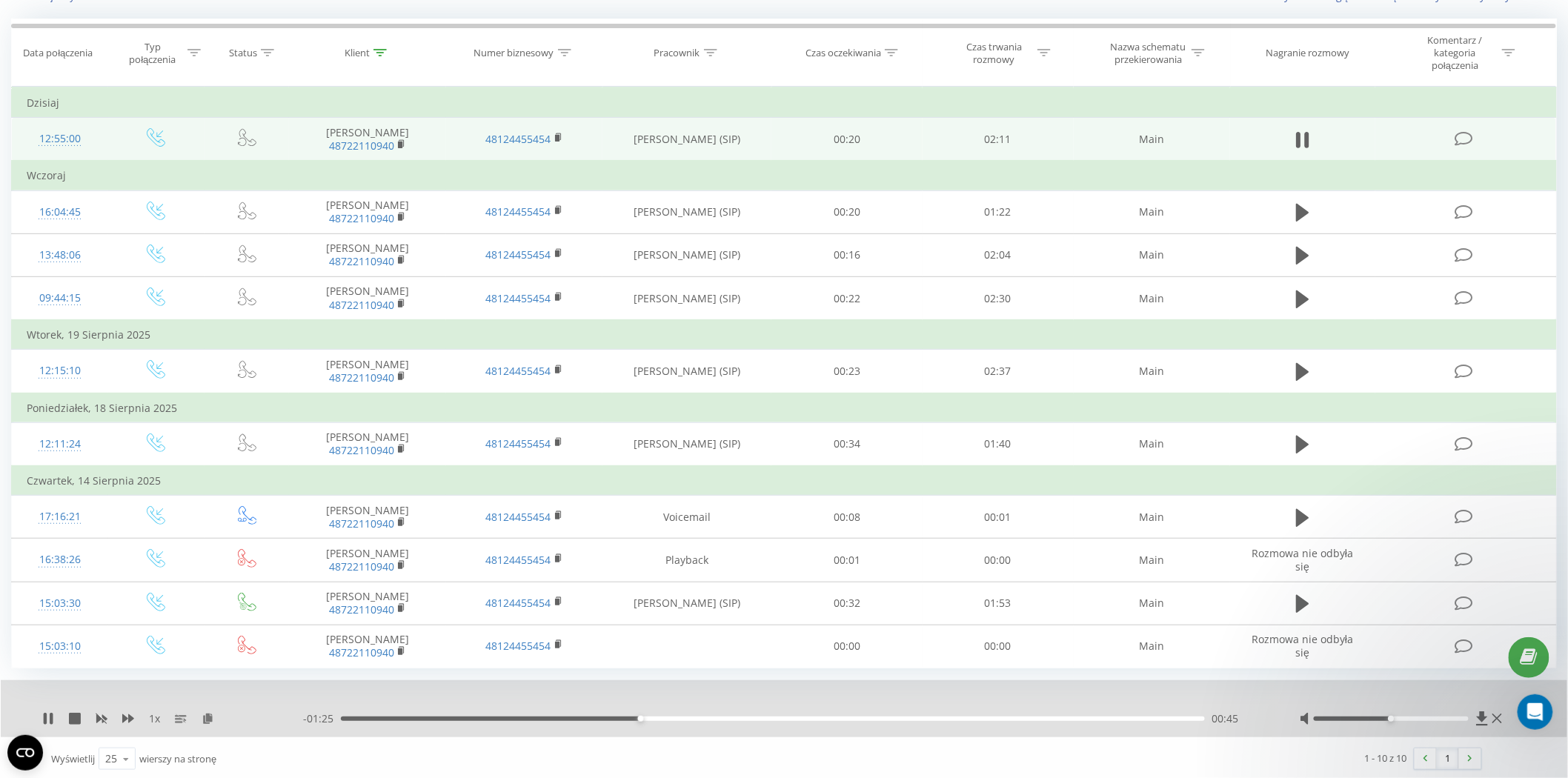
click at [695, 717] on div "00:45" at bounding box center [772, 719] width 864 height 5
click at [727, 717] on div "00:54" at bounding box center [772, 719] width 864 height 5
click at [789, 717] on div "01:07" at bounding box center [772, 719] width 864 height 5
click at [829, 717] on div "01:08" at bounding box center [772, 719] width 864 height 5
click at [898, 717] on div "01:24" at bounding box center [772, 719] width 864 height 5
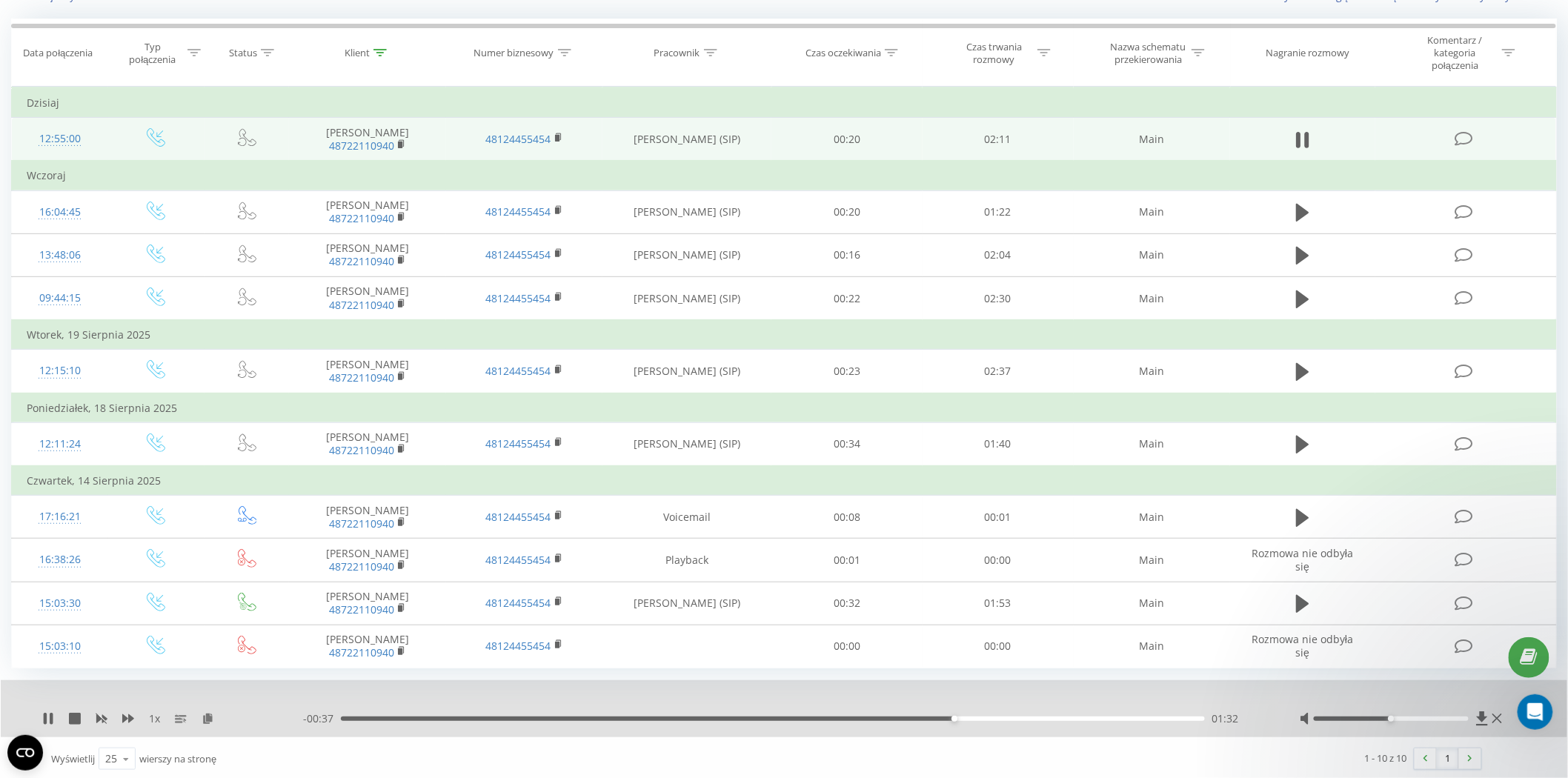
click at [987, 717] on div "01:32" at bounding box center [772, 719] width 864 height 5
click at [1026, 717] on div "01:39" at bounding box center [772, 719] width 864 height 5
click at [1064, 717] on div "01:44" at bounding box center [772, 719] width 864 height 5
click at [1141, 717] on div "02:00" at bounding box center [772, 719] width 864 height 5
click at [77, 716] on icon at bounding box center [75, 719] width 12 height 12
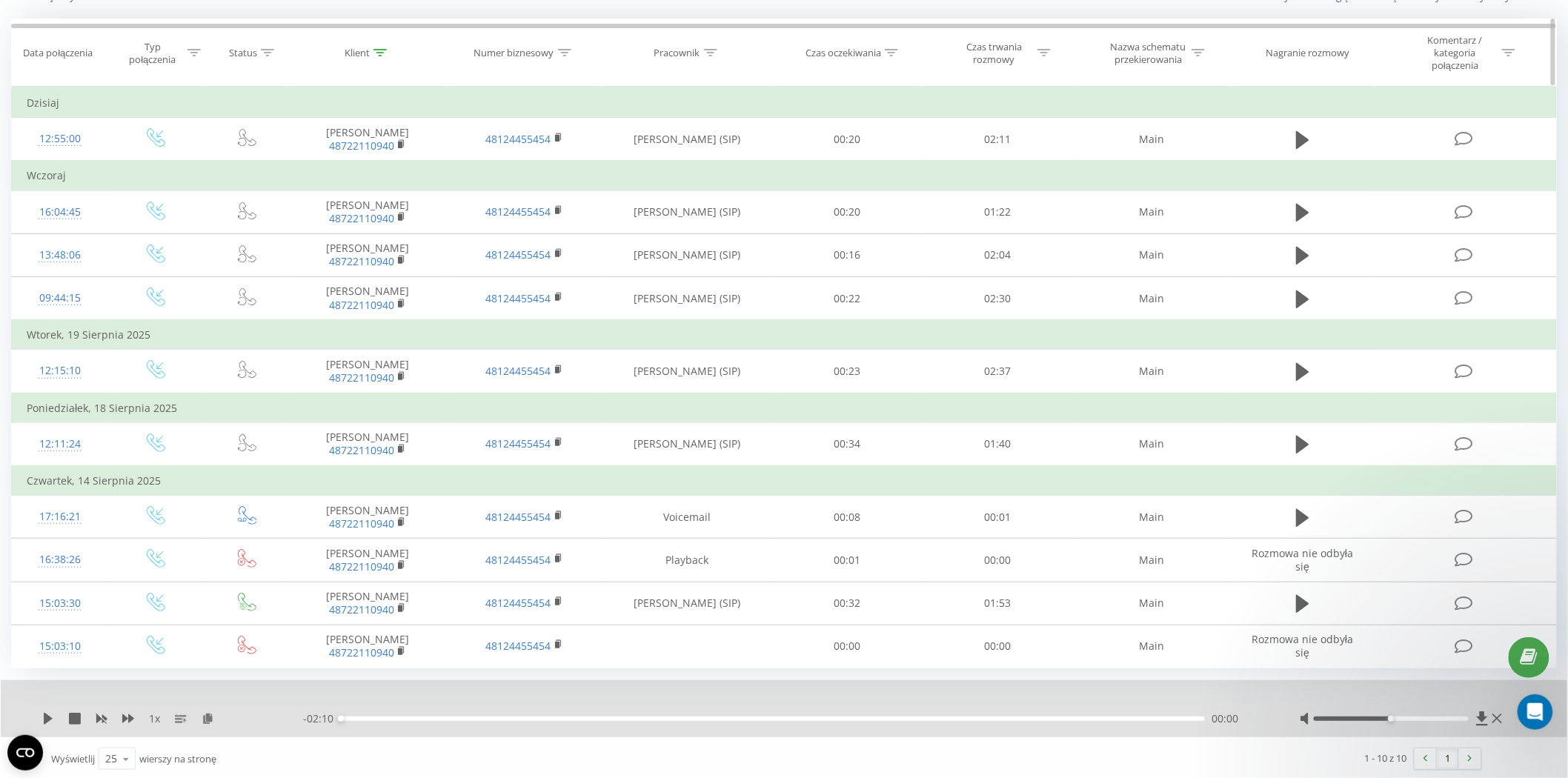
click at [566, 49] on icon at bounding box center [564, 53] width 14 height 7
click at [565, 185] on span "OK" at bounding box center [555, 194] width 41 height 23
click at [382, 53] on icon at bounding box center [380, 53] width 14 height 7
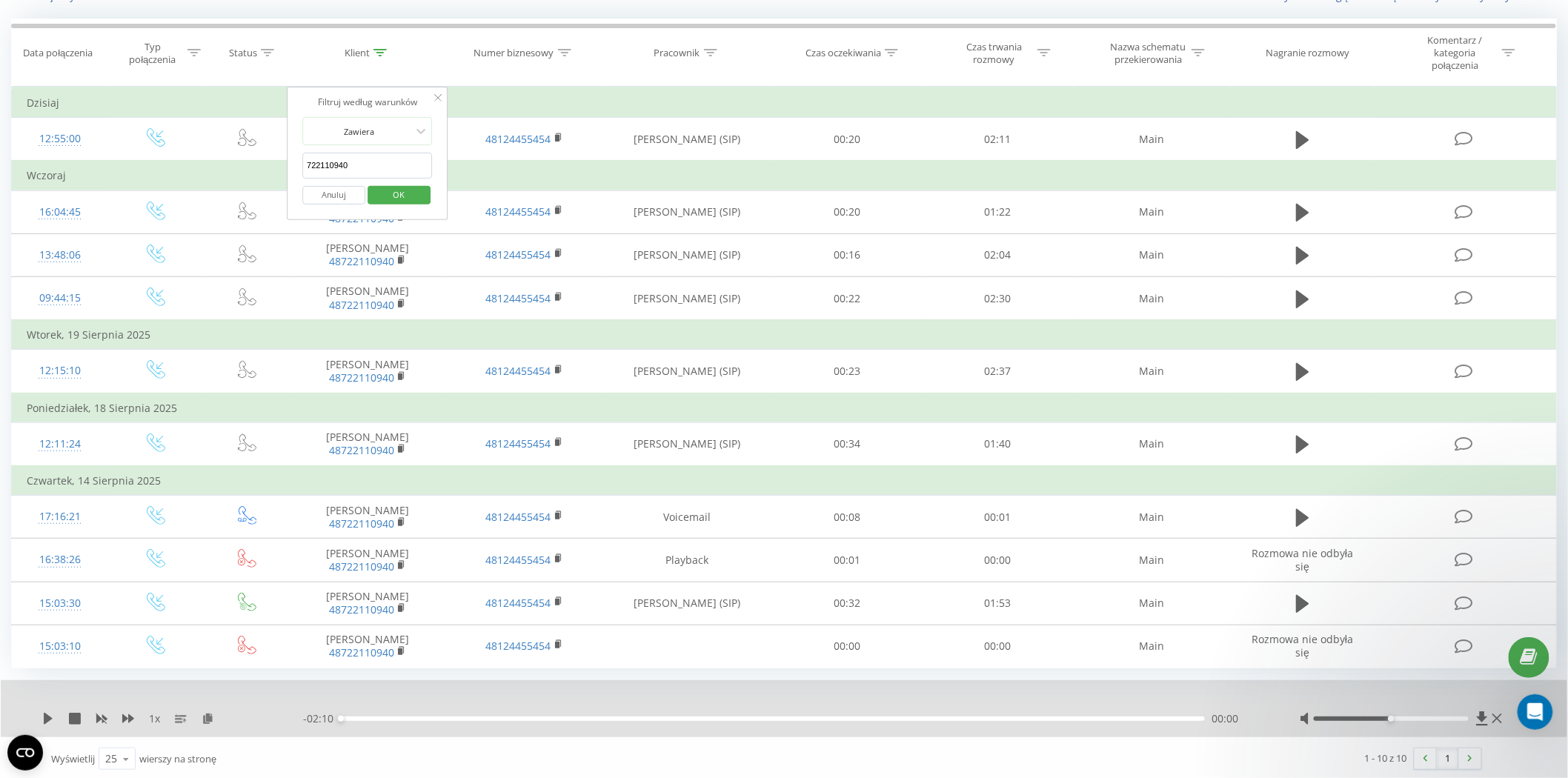
click at [335, 189] on button "Anuluj" at bounding box center [333, 195] width 63 height 18
